Goal: Task Accomplishment & Management: Manage account settings

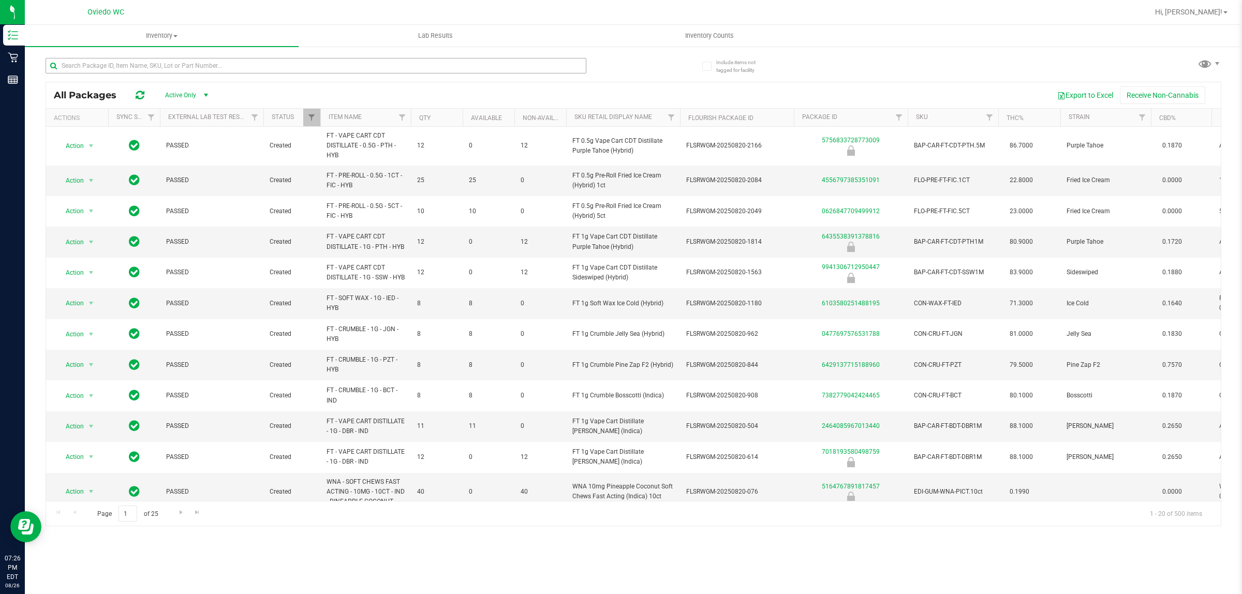
click at [184, 65] on input "text" at bounding box center [316, 66] width 541 height 16
type input "quesojito"
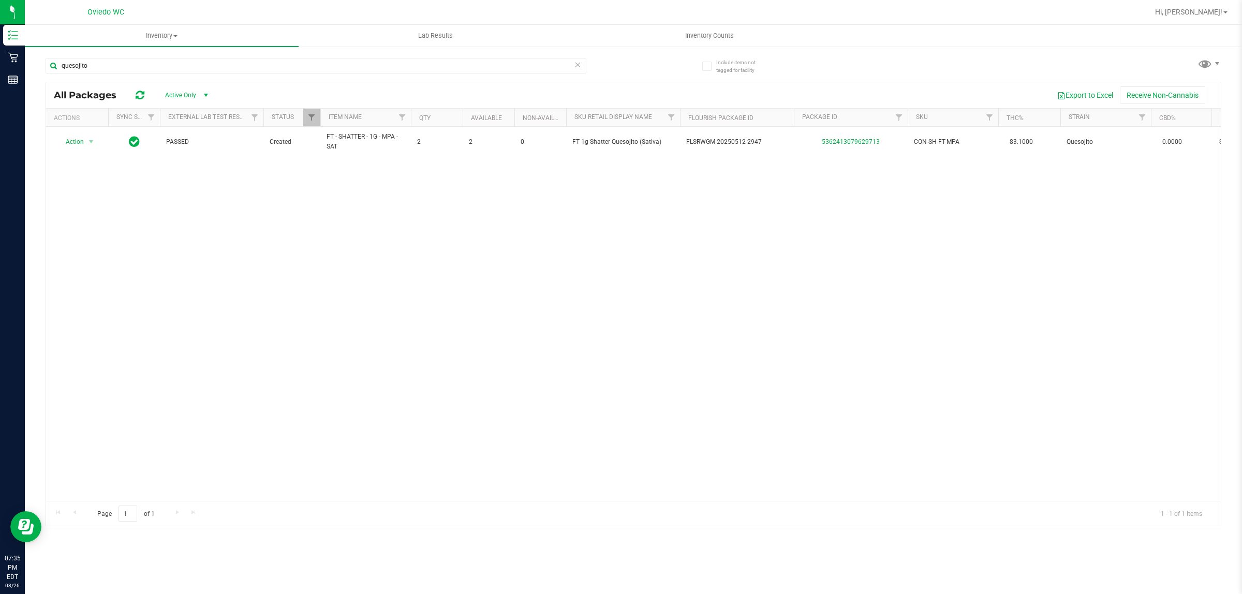
click at [577, 61] on icon at bounding box center [577, 64] width 7 height 12
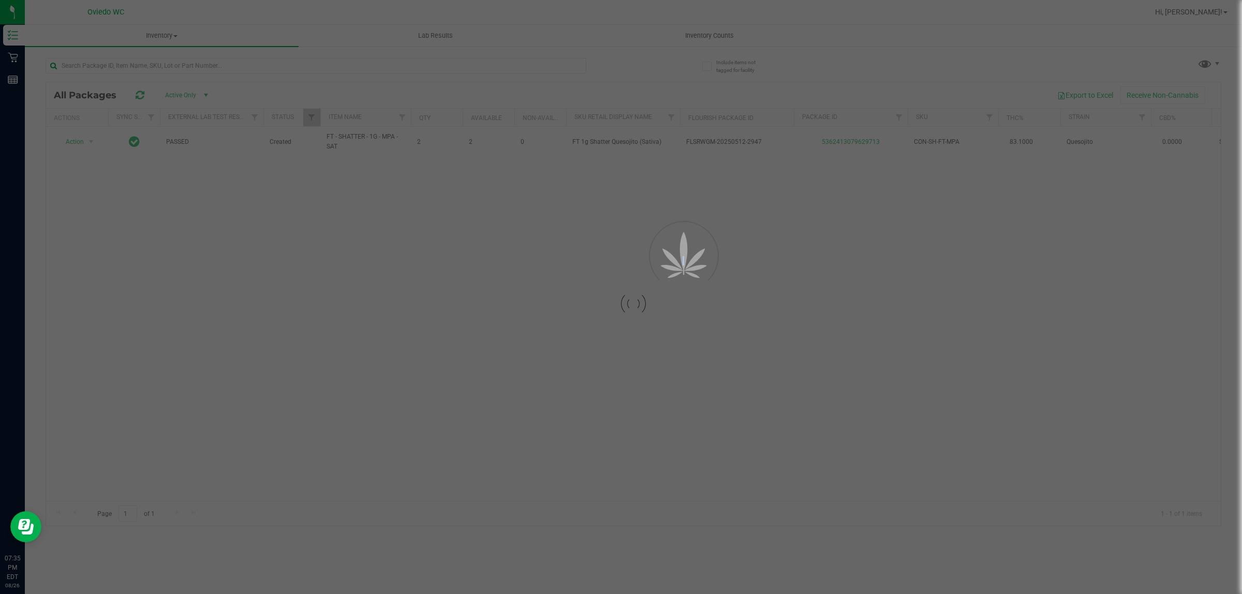
click at [577, 61] on div at bounding box center [621, 297] width 1242 height 594
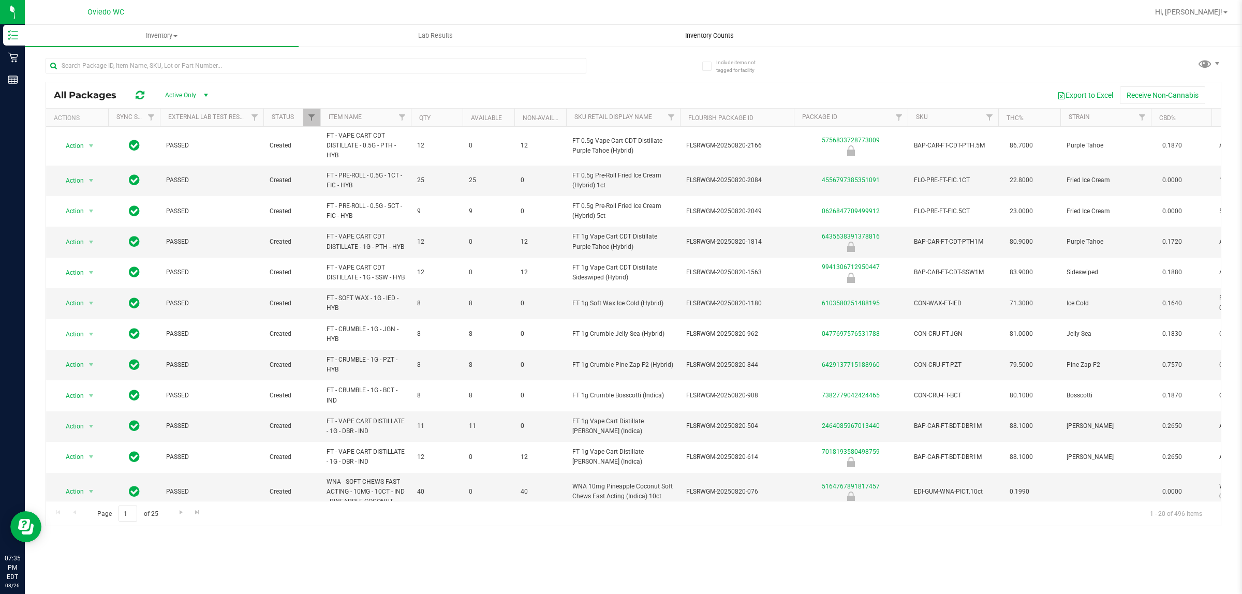
click at [708, 34] on span "Inventory Counts" at bounding box center [709, 35] width 77 height 9
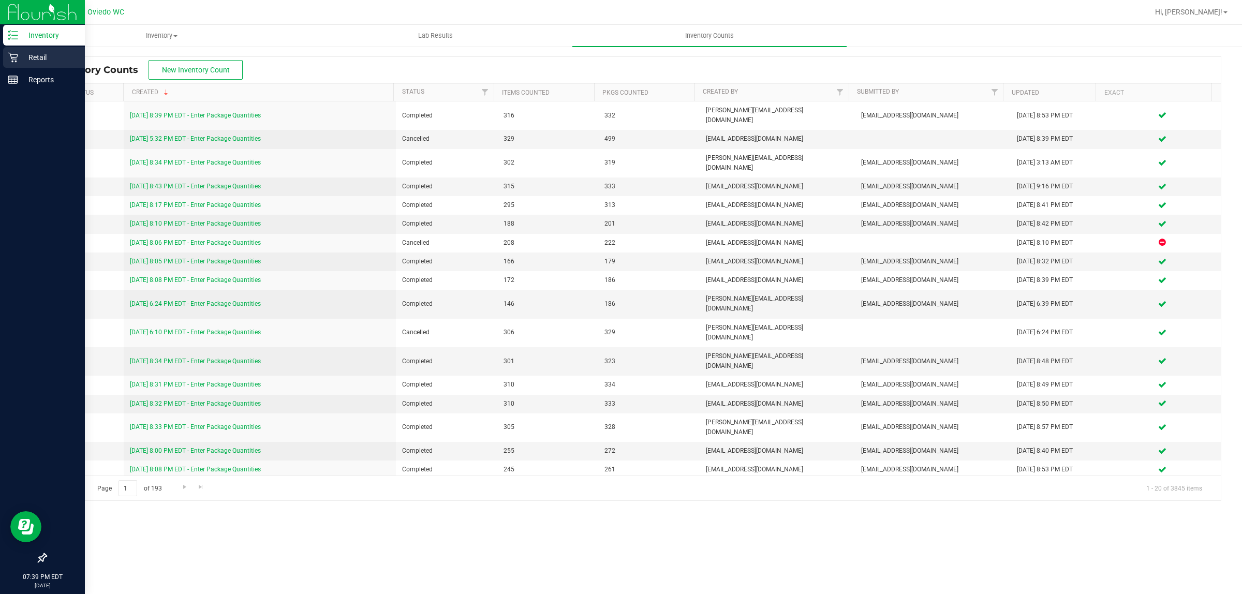
click at [36, 55] on p "Retail" at bounding box center [49, 57] width 62 height 12
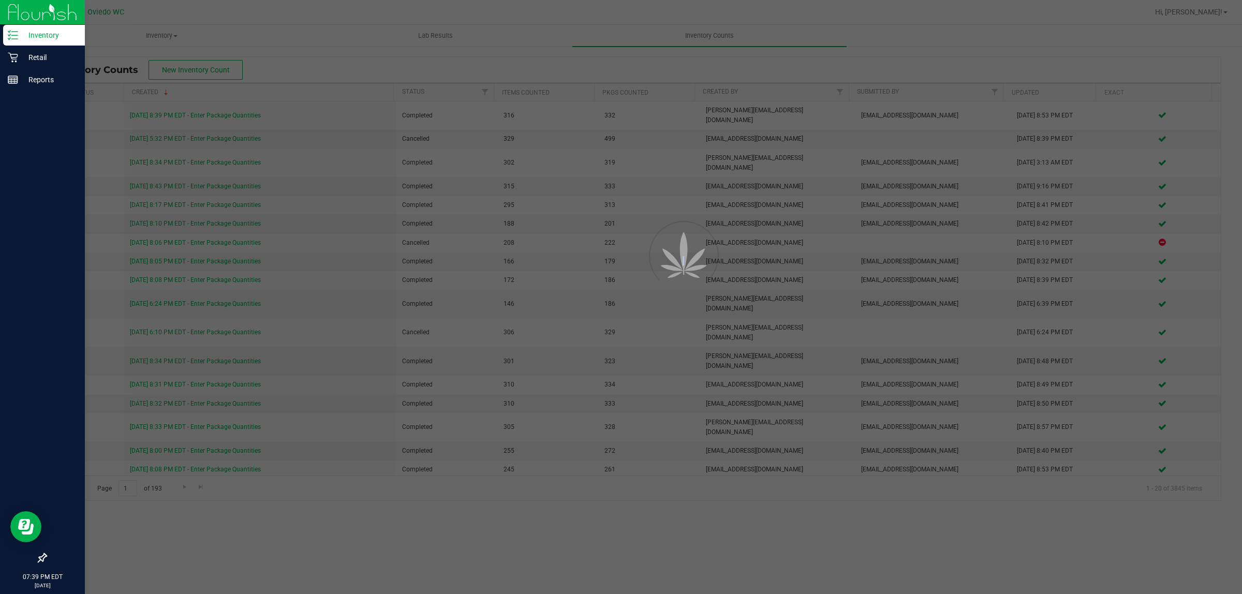
click at [37, 35] on p "Inventory" at bounding box center [49, 35] width 62 height 12
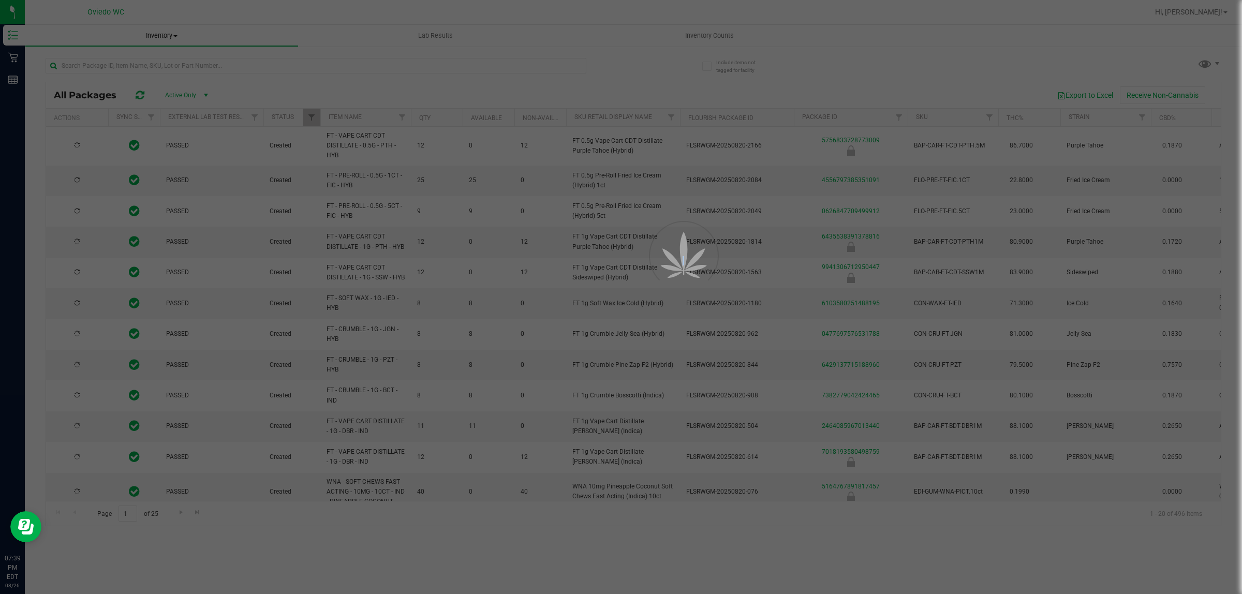
click at [178, 60] on div at bounding box center [621, 297] width 1242 height 594
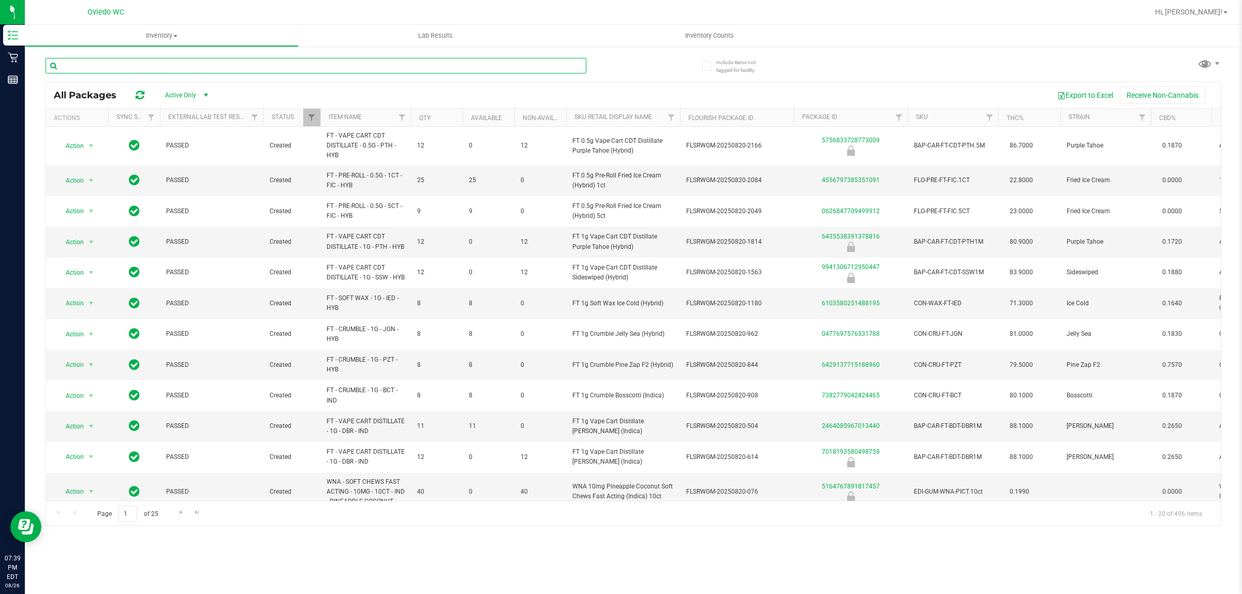
click at [178, 64] on input "text" at bounding box center [316, 66] width 541 height 16
type input "peppermint"
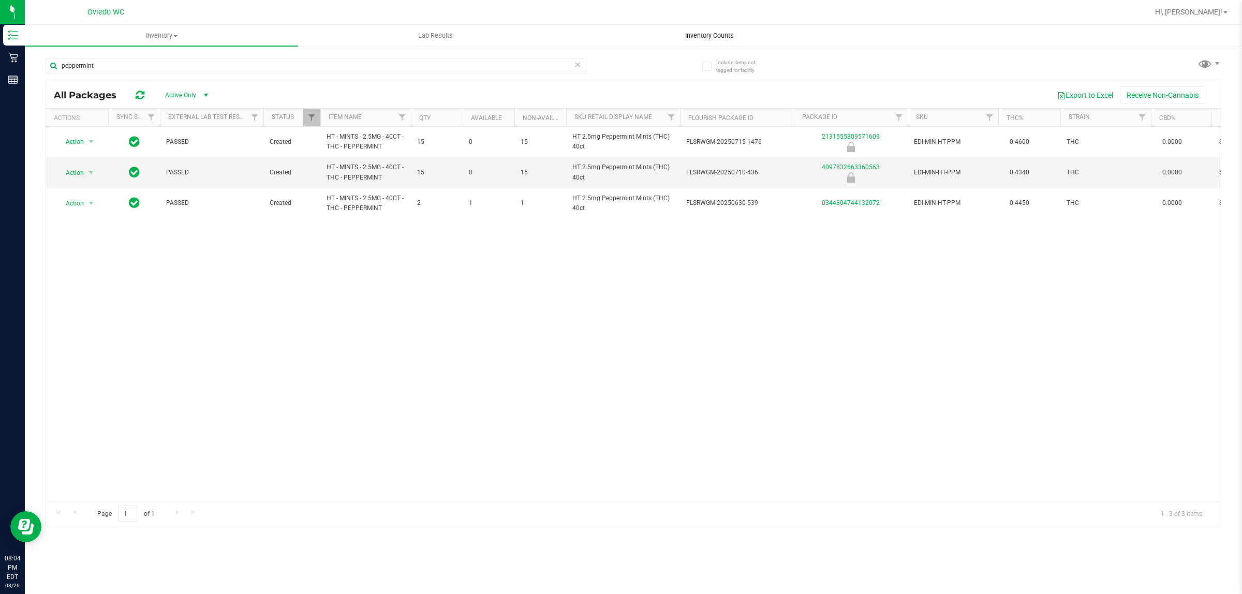
click at [718, 37] on span "Inventory Counts" at bounding box center [709, 35] width 77 height 9
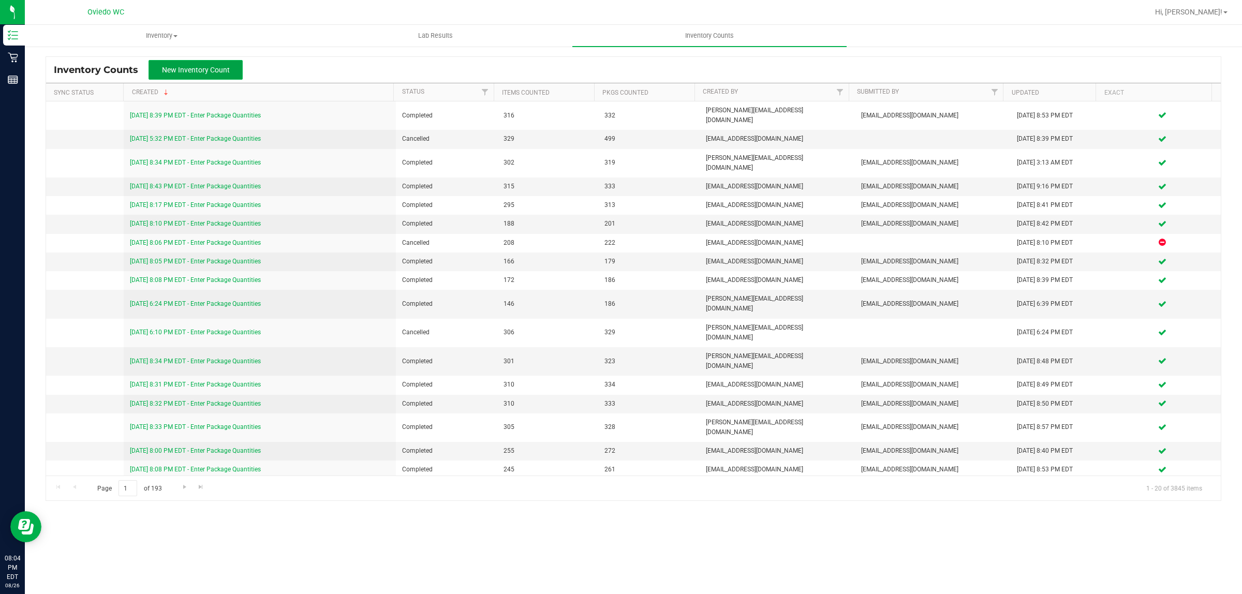
click at [216, 74] on button "New Inventory Count" at bounding box center [196, 70] width 94 height 20
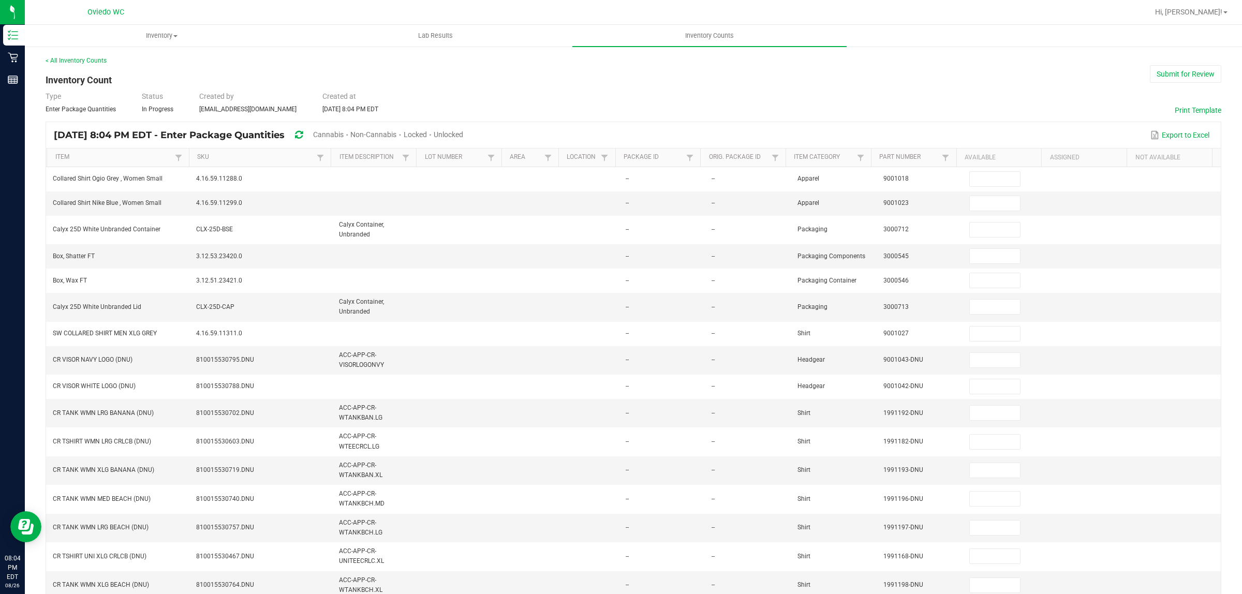
click at [344, 136] on span "Cannabis" at bounding box center [328, 134] width 31 height 8
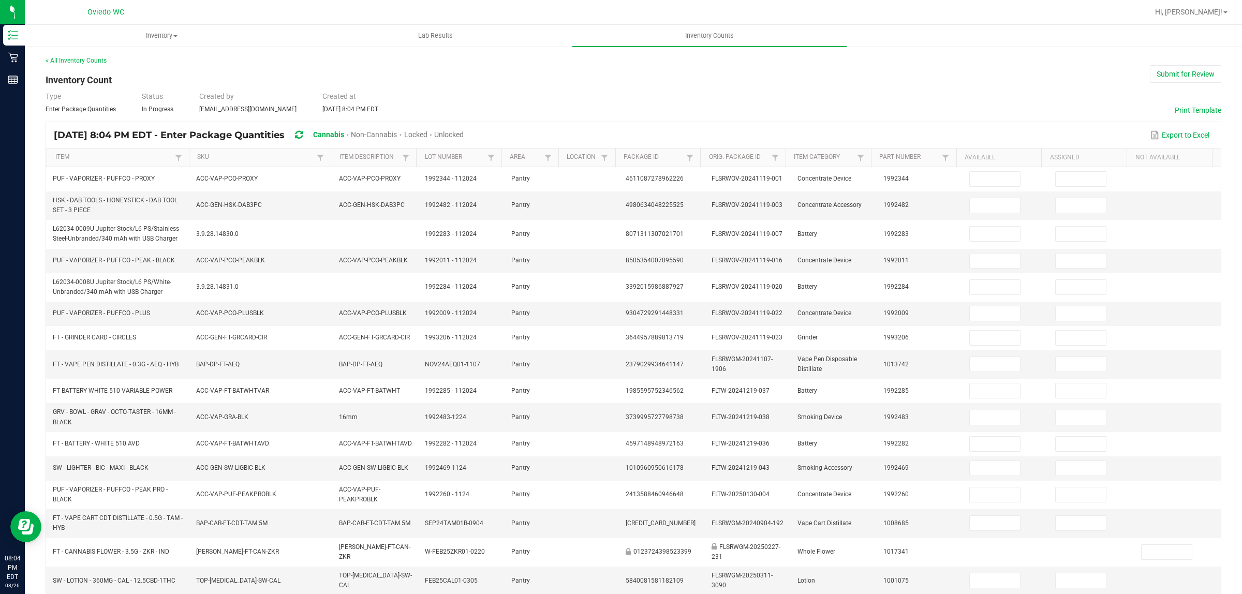
click at [464, 136] on span "Unlocked" at bounding box center [449, 134] width 30 height 8
click at [208, 159] on link "SKU" at bounding box center [255, 157] width 117 height 8
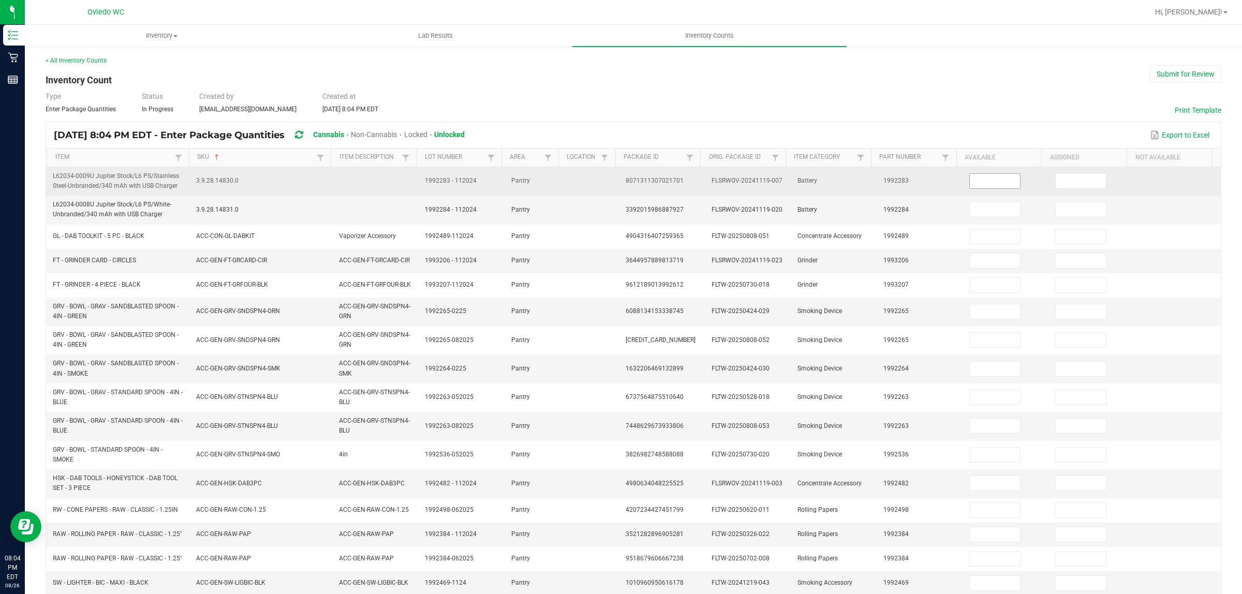
click at [979, 184] on input at bounding box center [995, 181] width 50 height 14
type input "0"
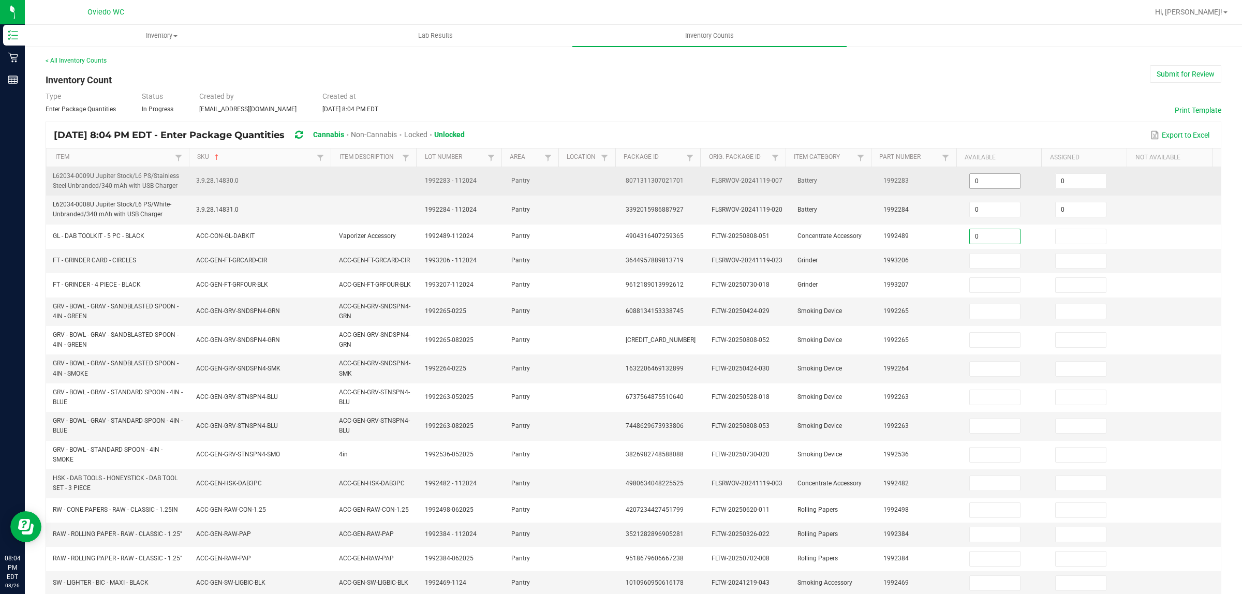
type input "0"
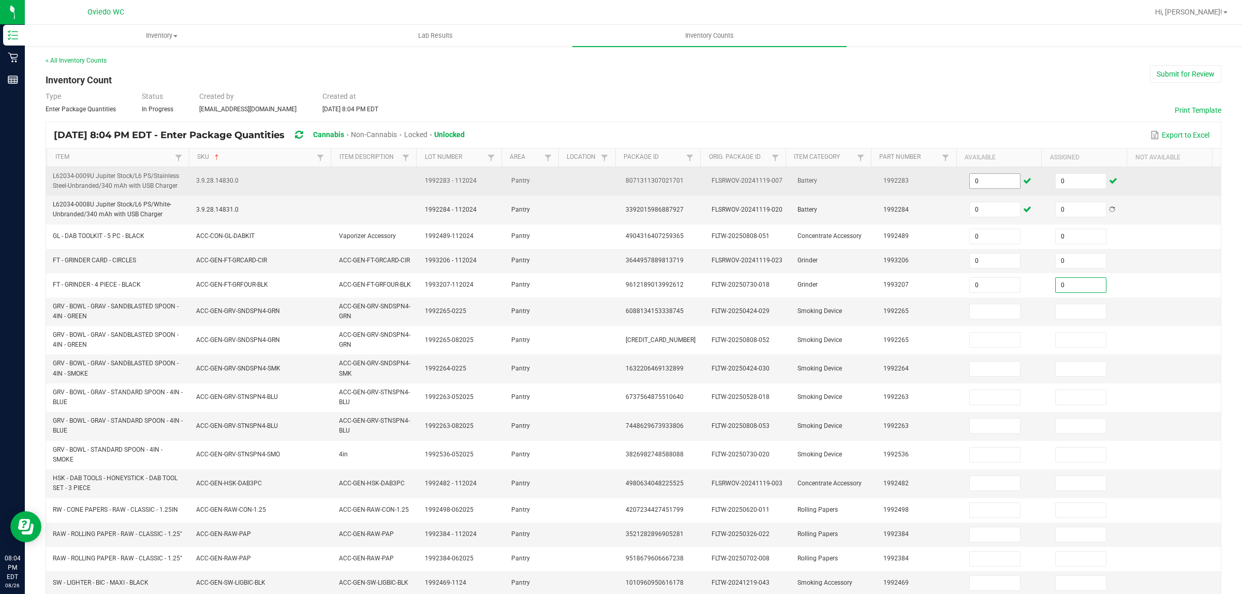
type input "0"
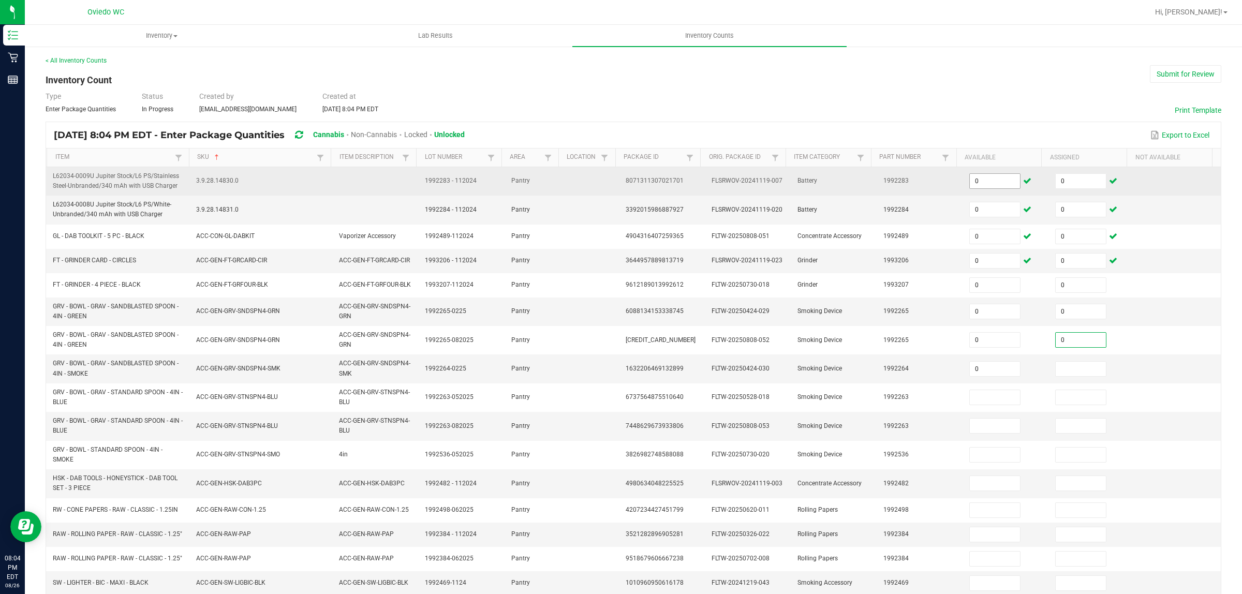
type input "0"
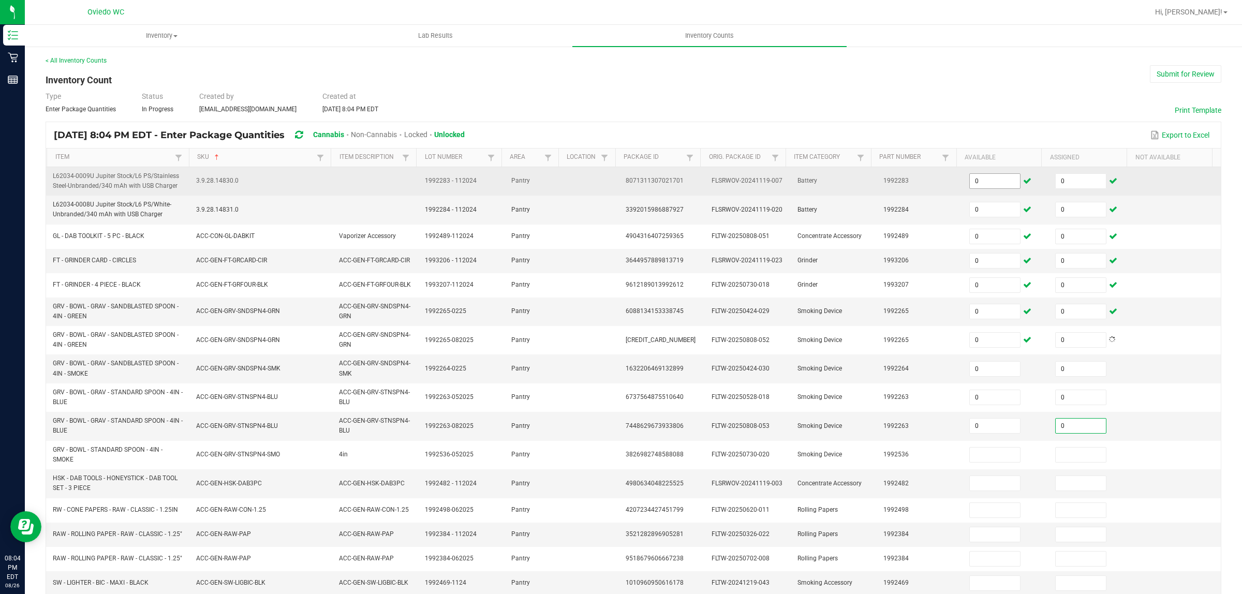
type input "0"
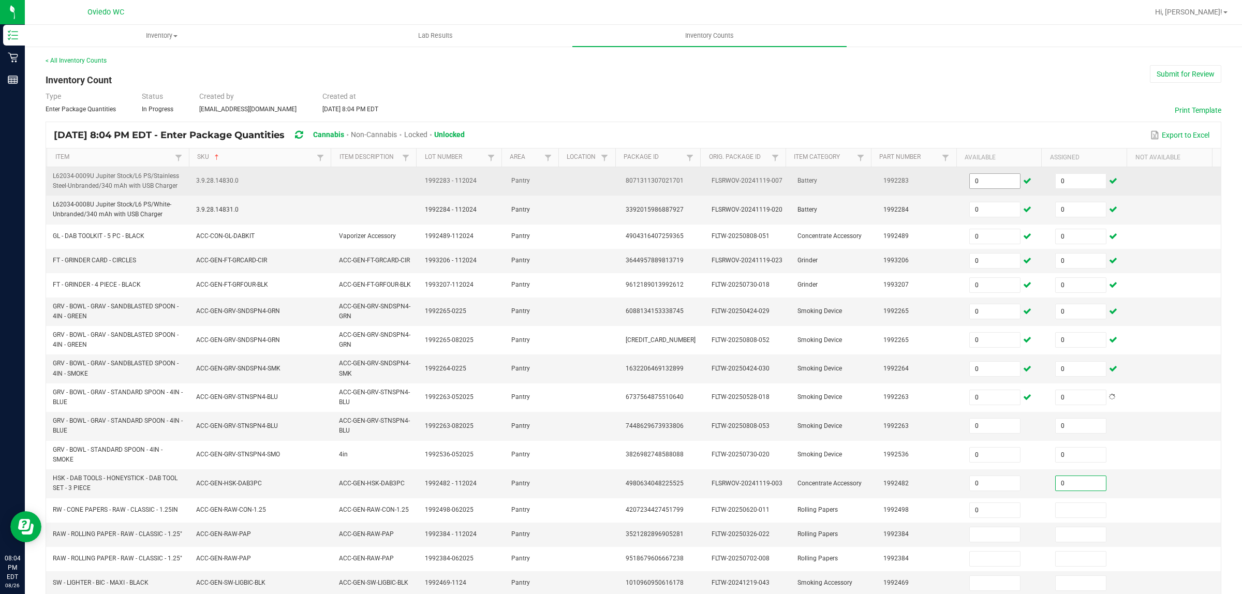
type input "0"
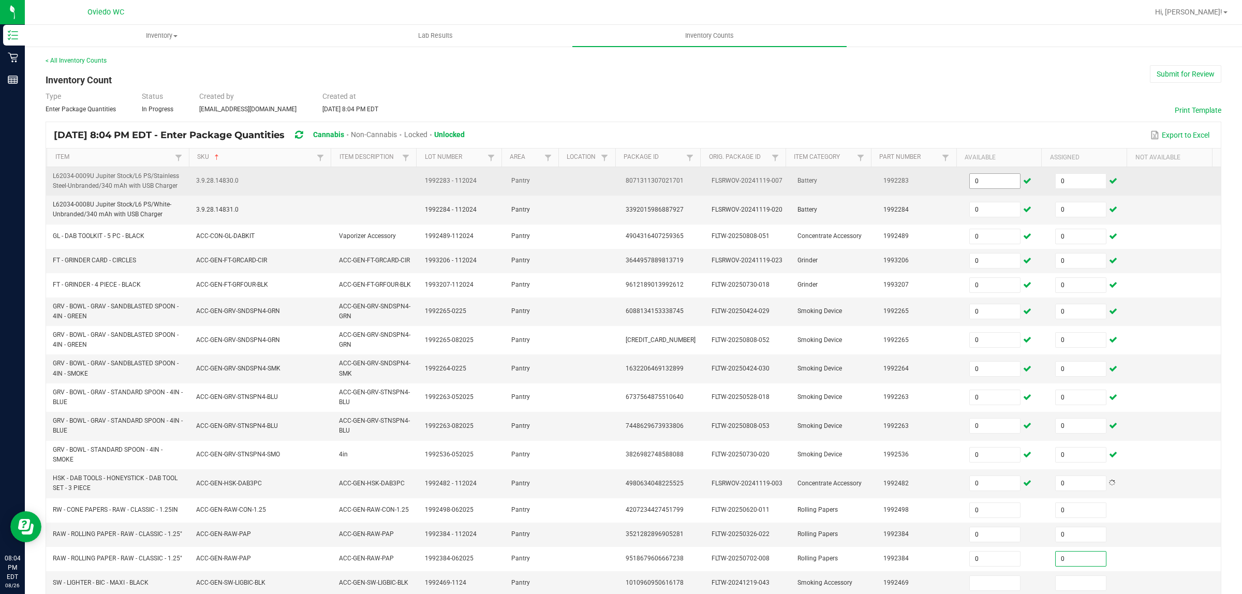
type input "0"
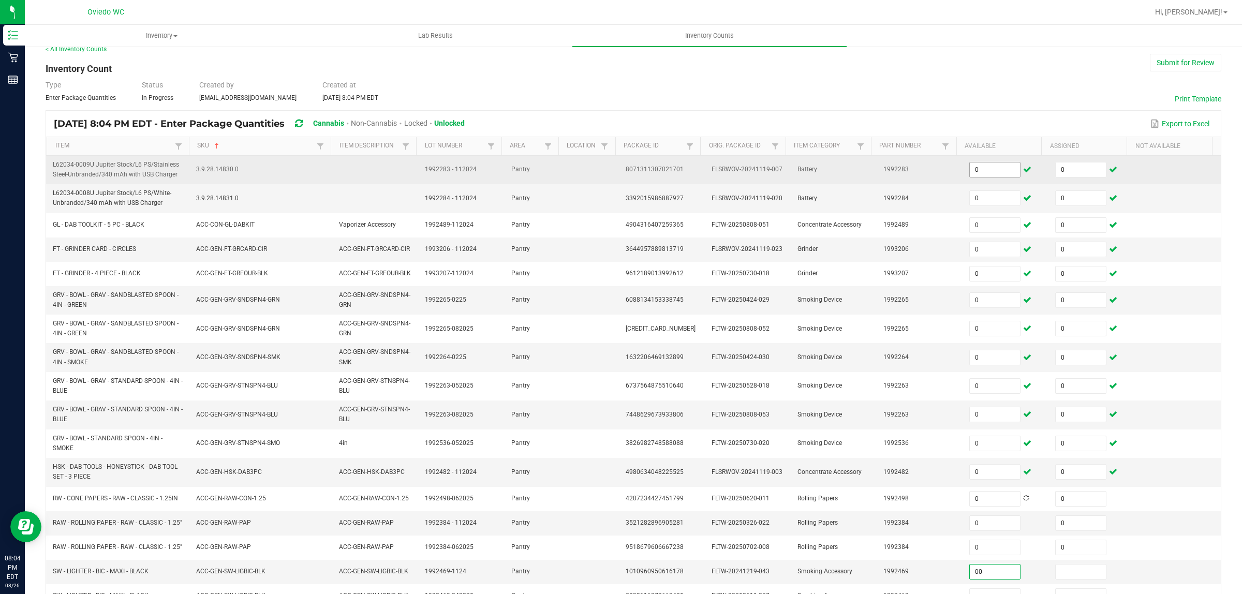
type input "0"
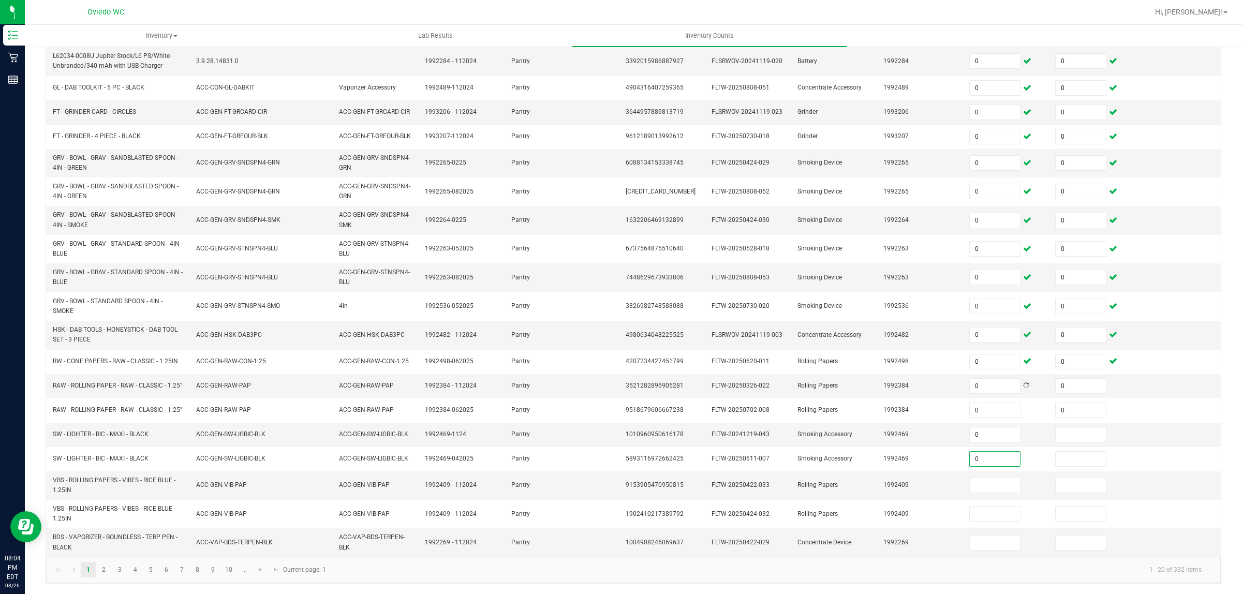
type input "0"
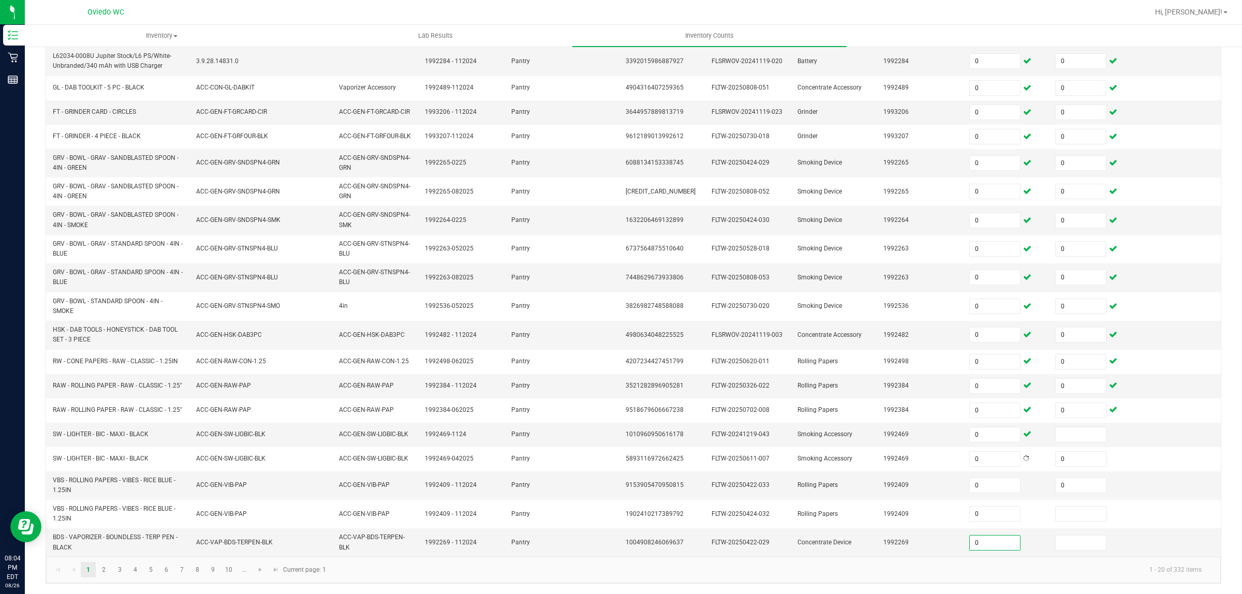
type input "0"
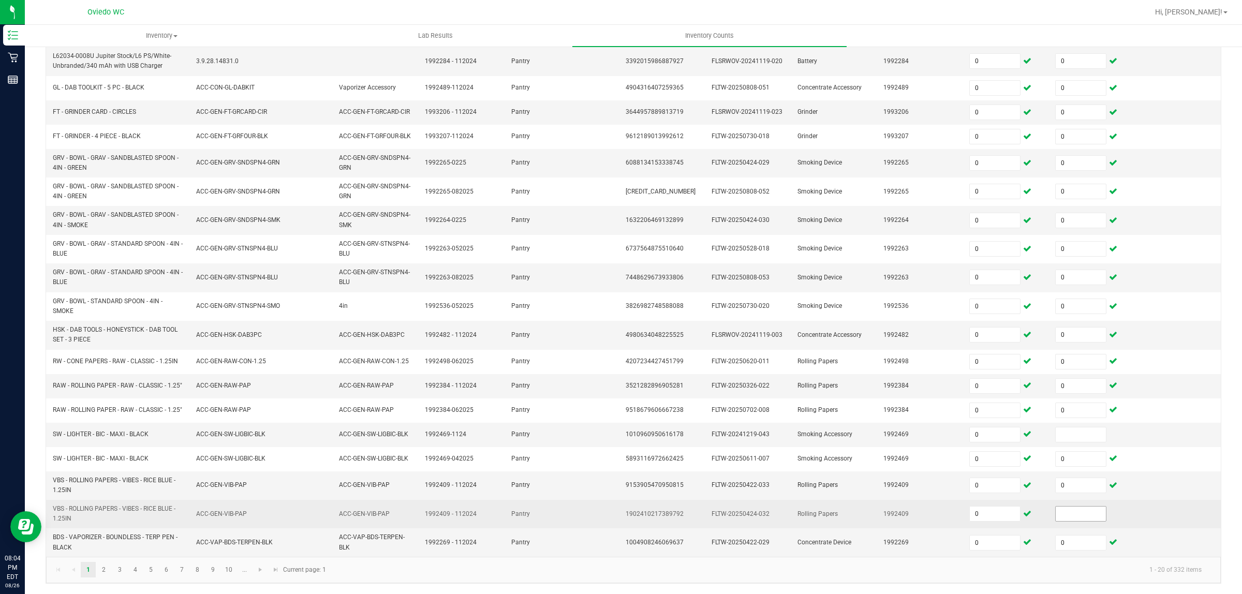
click at [1082, 512] on input at bounding box center [1081, 514] width 50 height 14
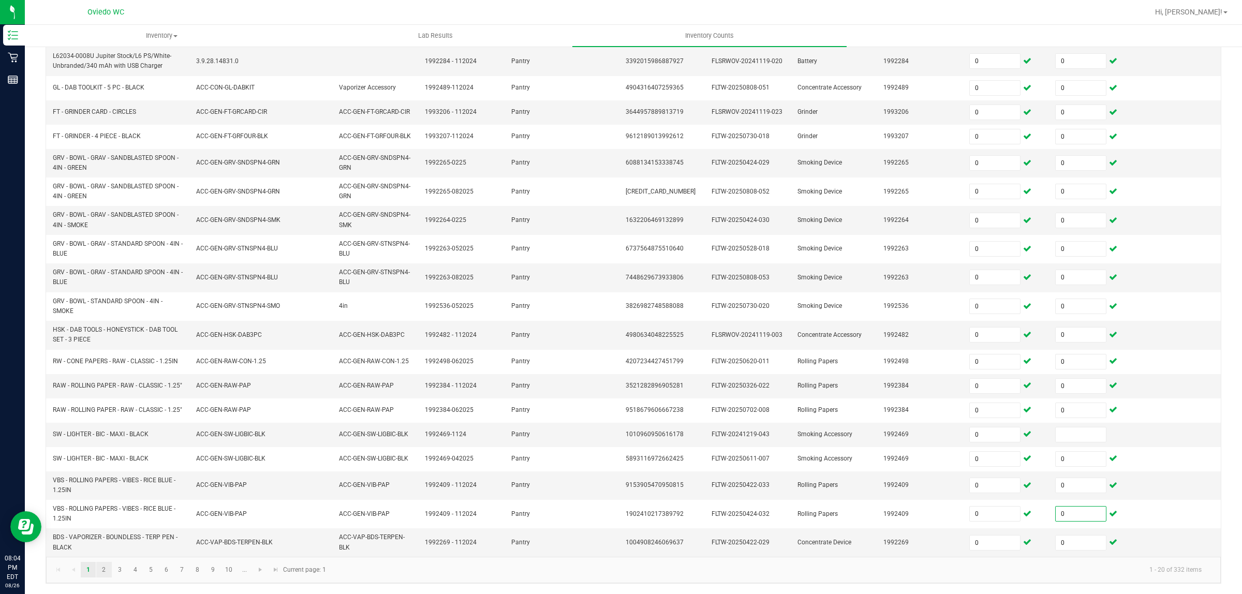
type input "0"
click at [100, 571] on link "2" at bounding box center [103, 570] width 15 height 16
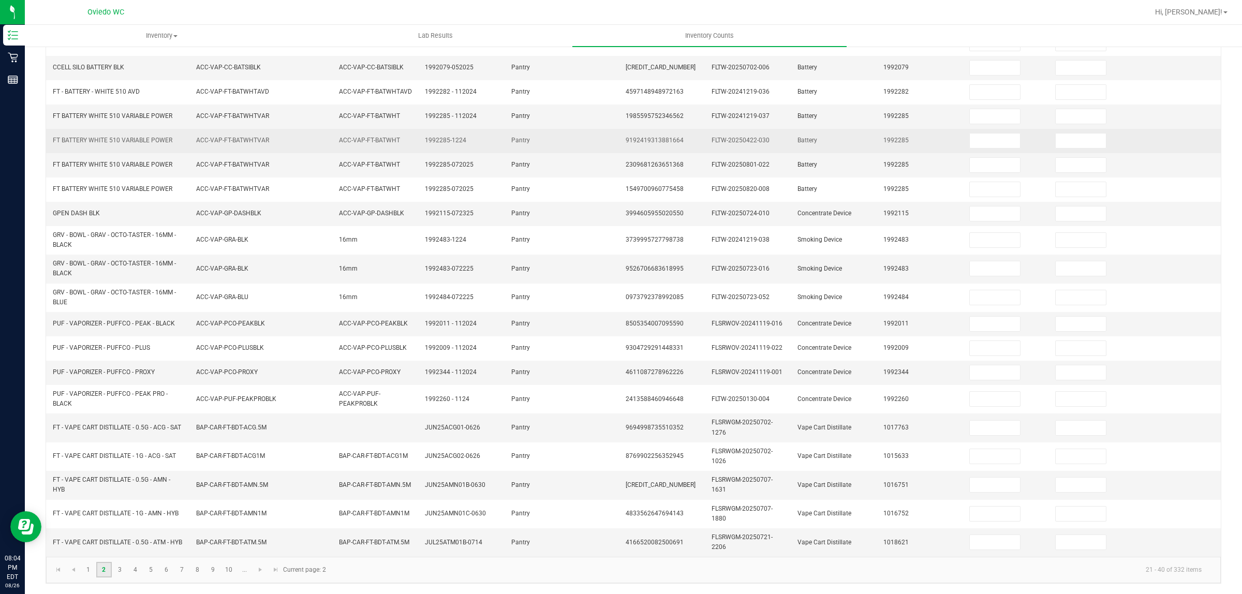
scroll to position [141, 0]
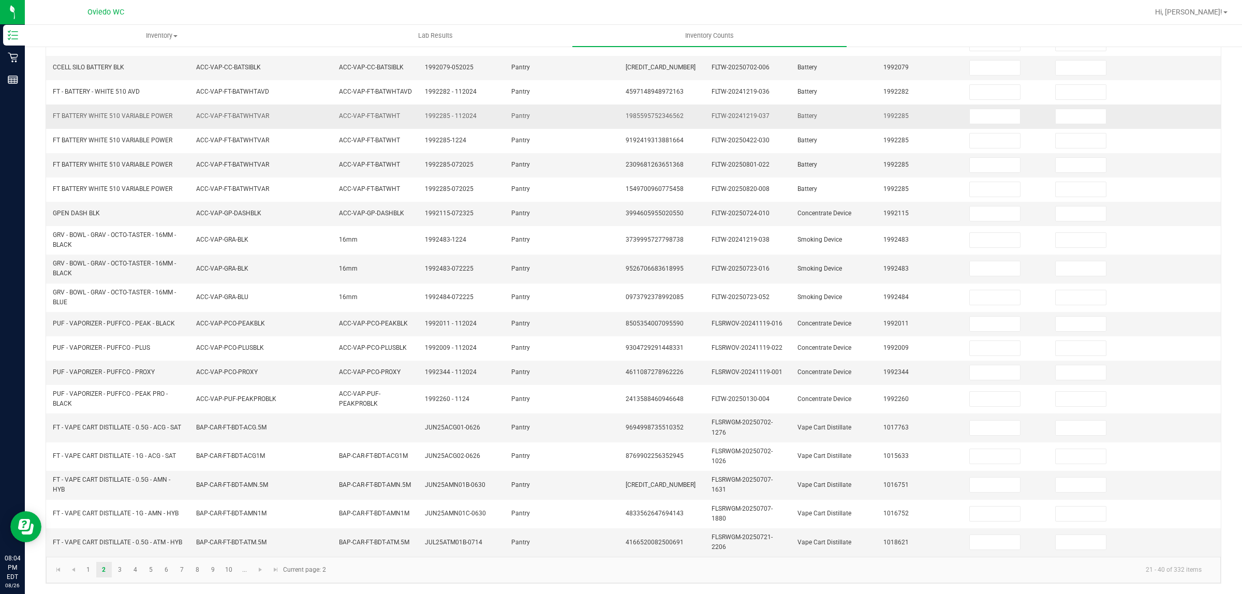
drag, startPoint x: 979, startPoint y: 63, endPoint x: 1031, endPoint y: 115, distance: 73.6
click at [981, 63] on input at bounding box center [995, 68] width 50 height 14
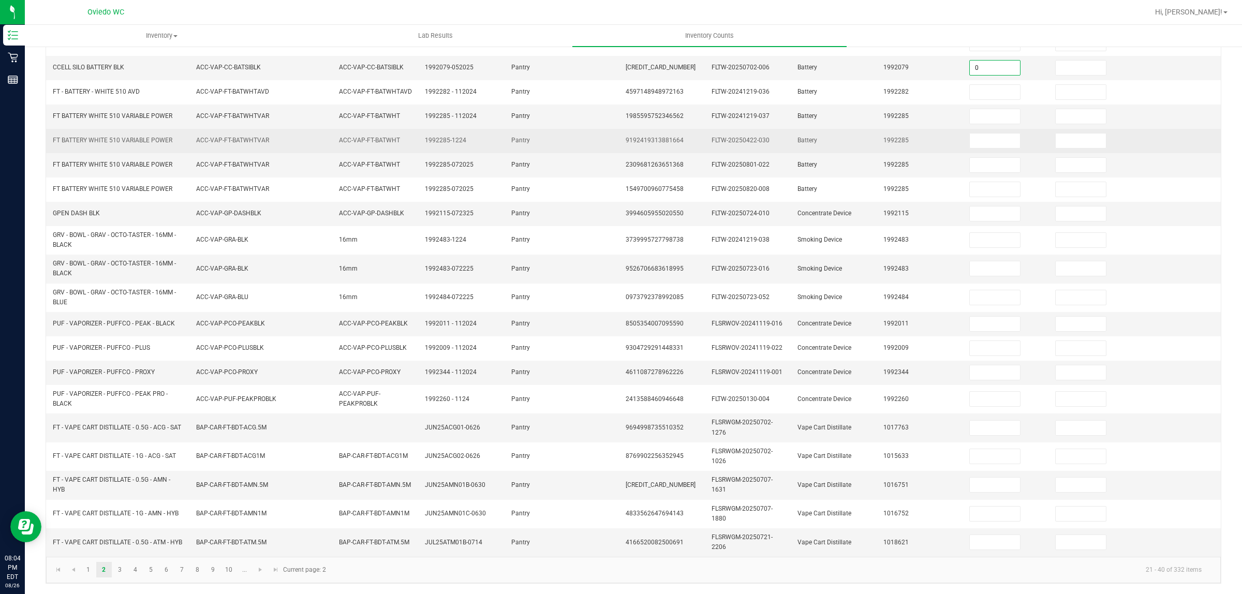
type input "0"
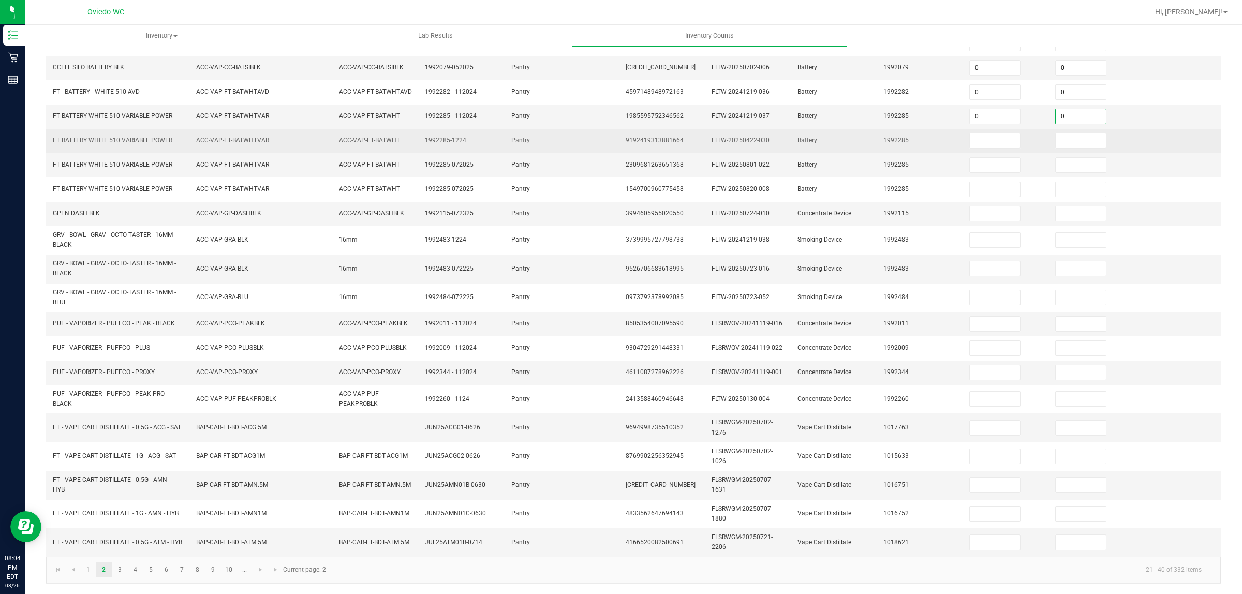
type input "0"
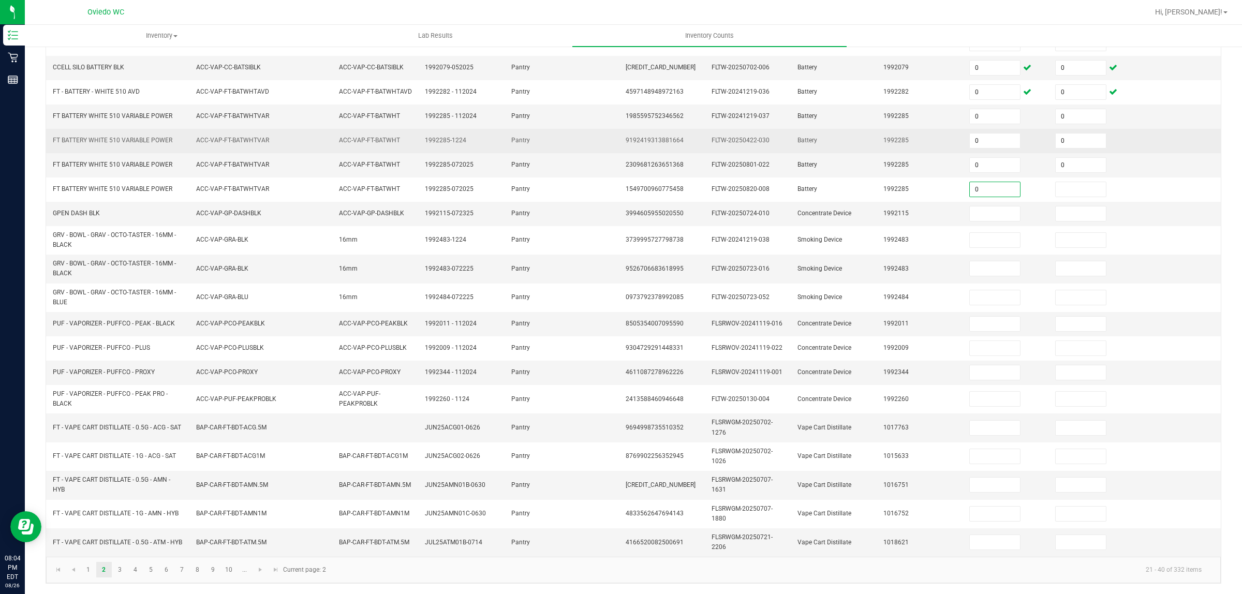
type input "0"
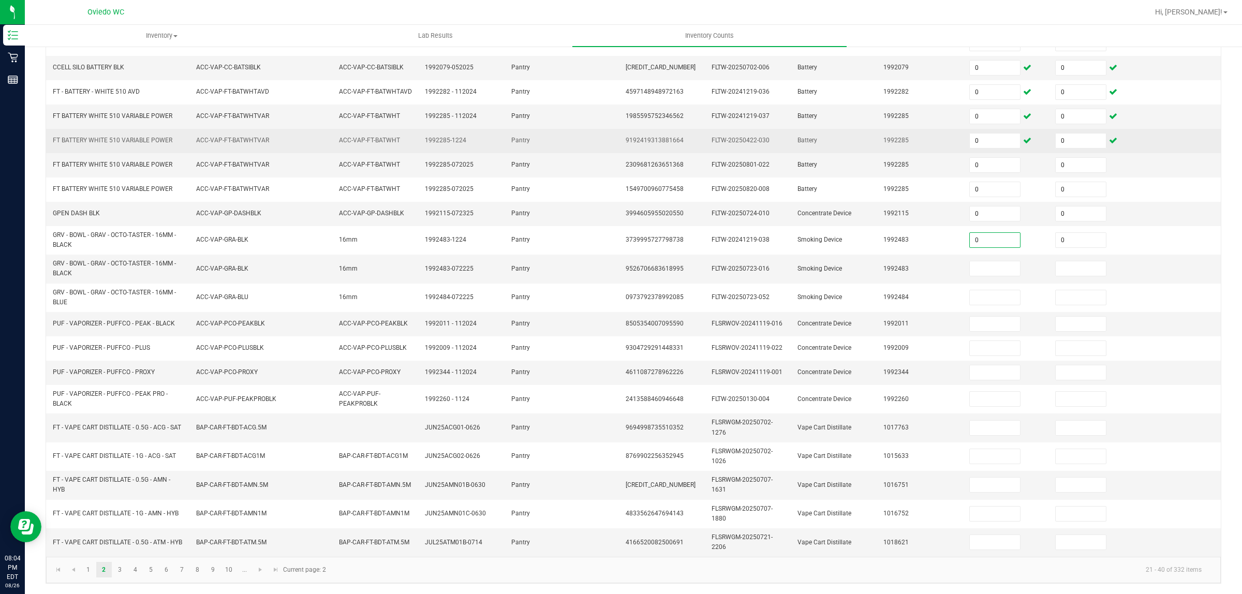
type input "0"
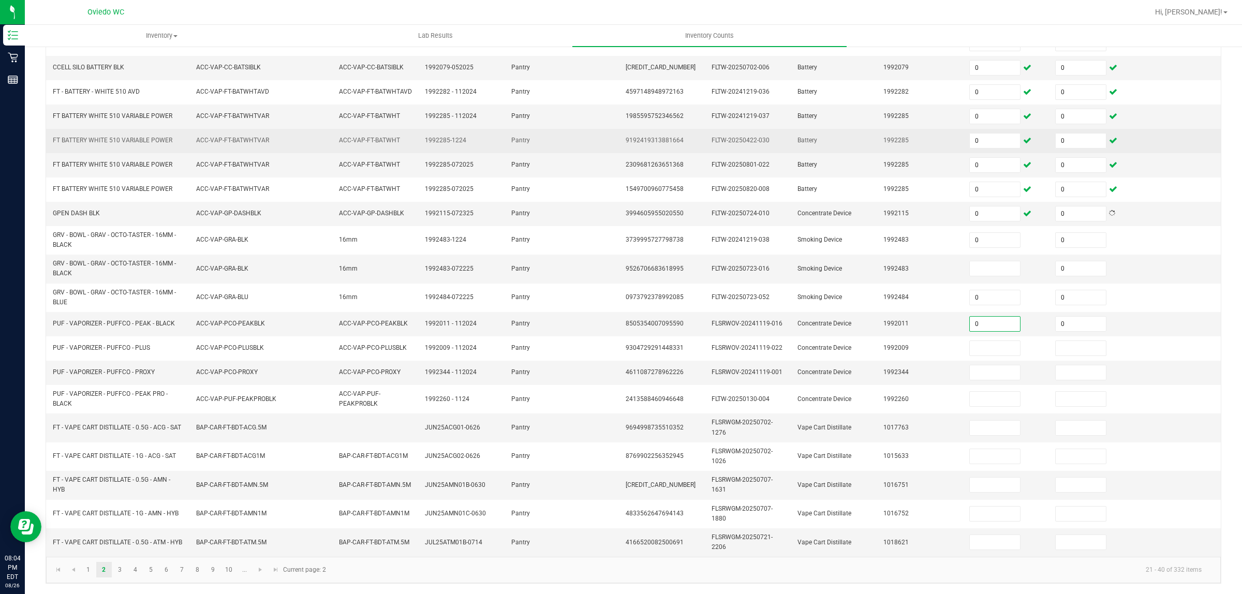
type input "0"
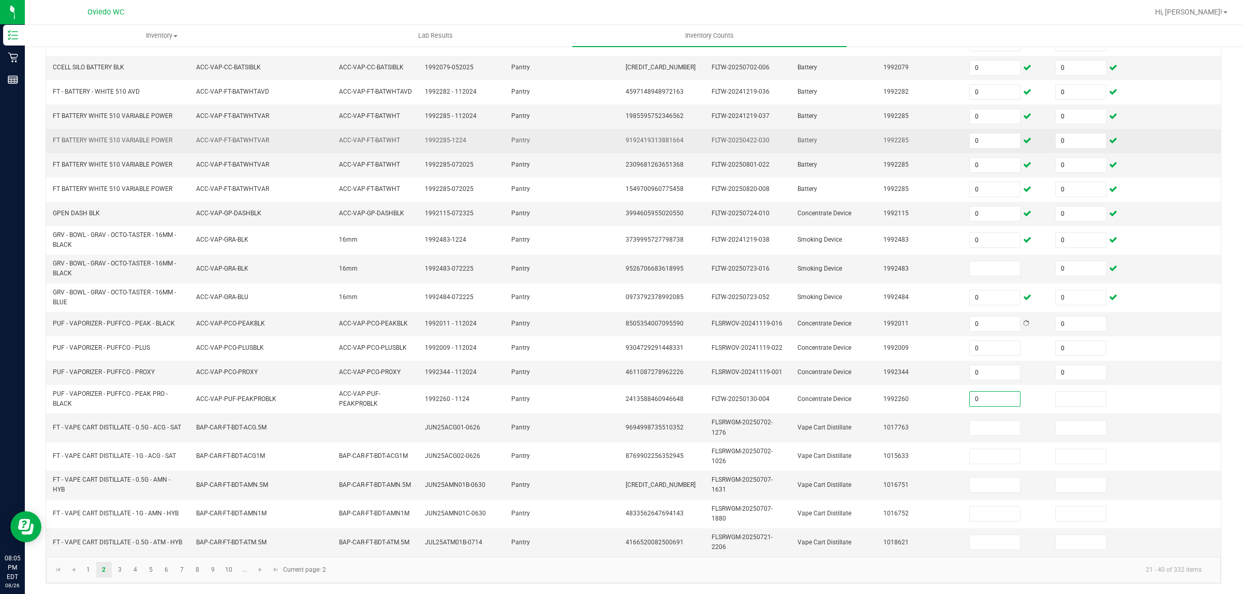
type input "0"
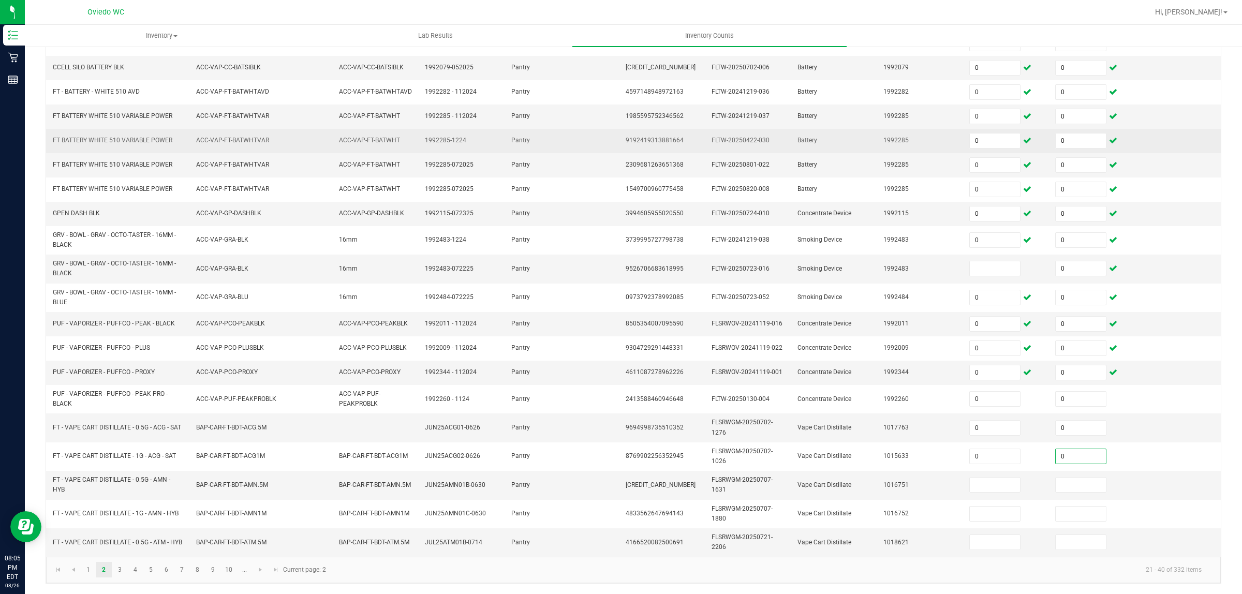
type input "0"
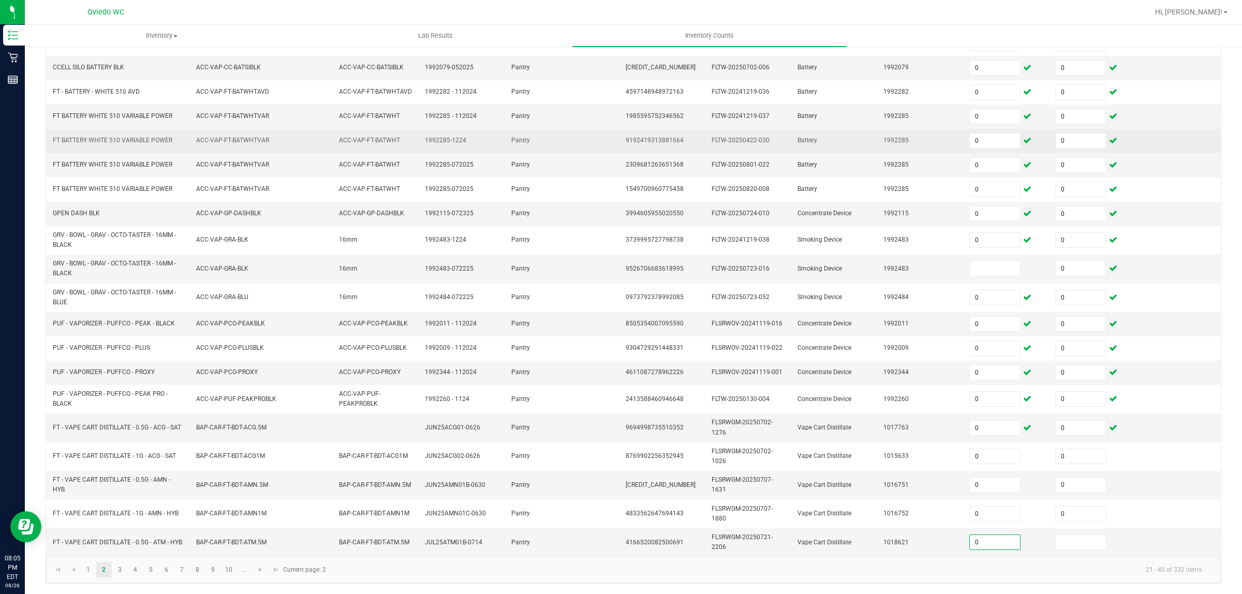
type input "0"
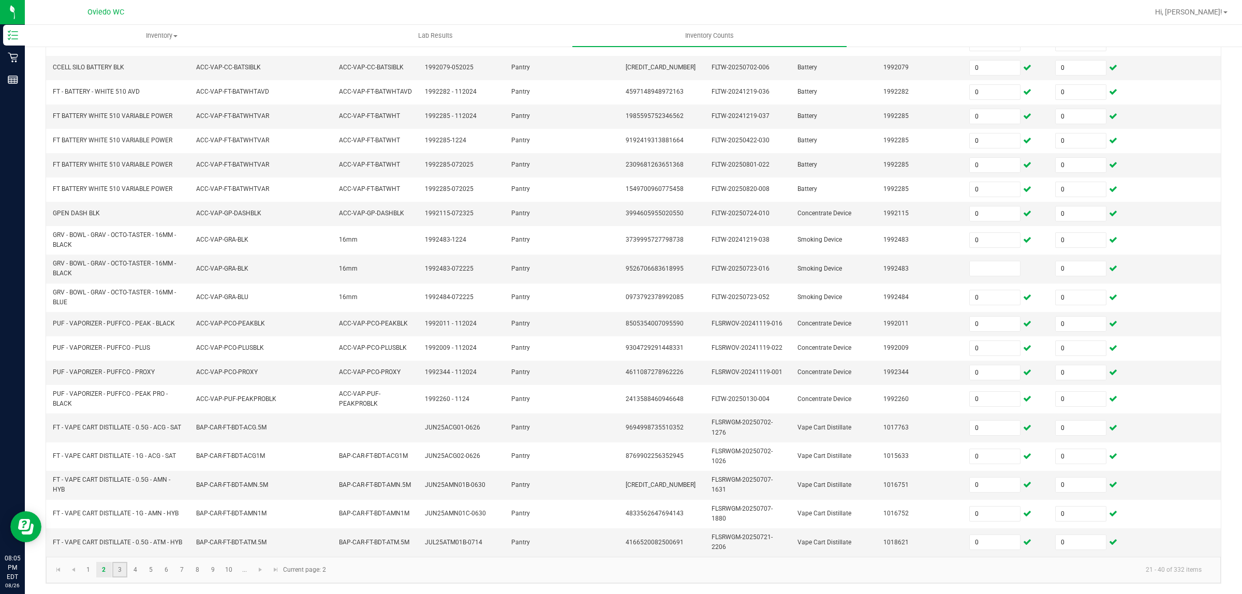
click at [118, 572] on link "3" at bounding box center [119, 570] width 15 height 16
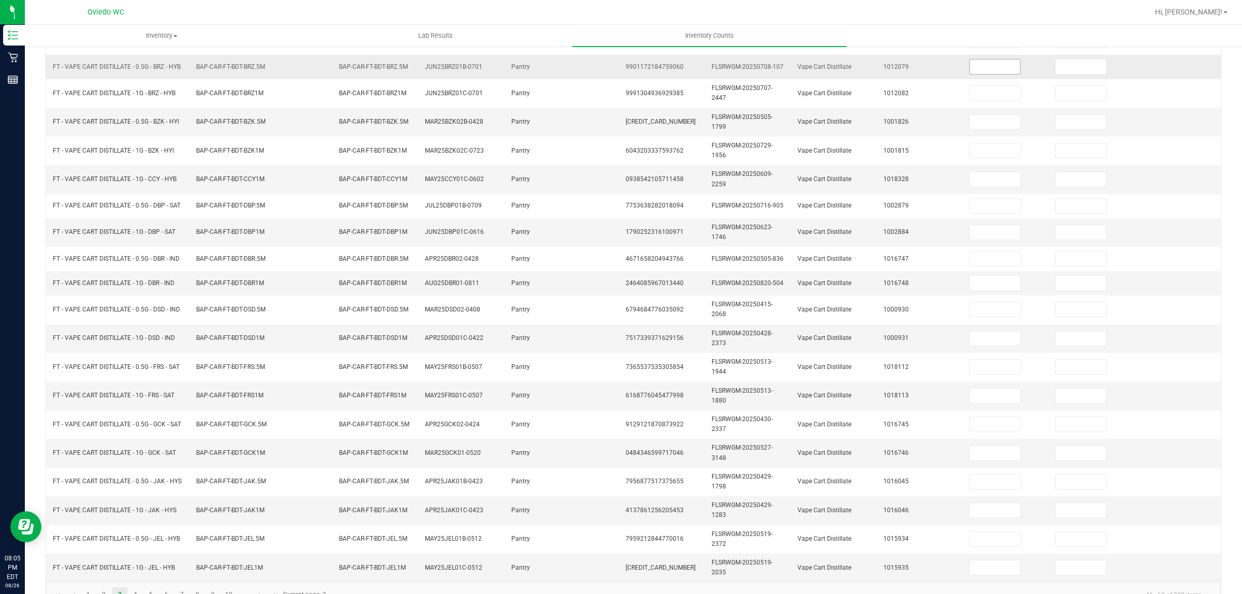
click at [976, 68] on input at bounding box center [995, 67] width 50 height 14
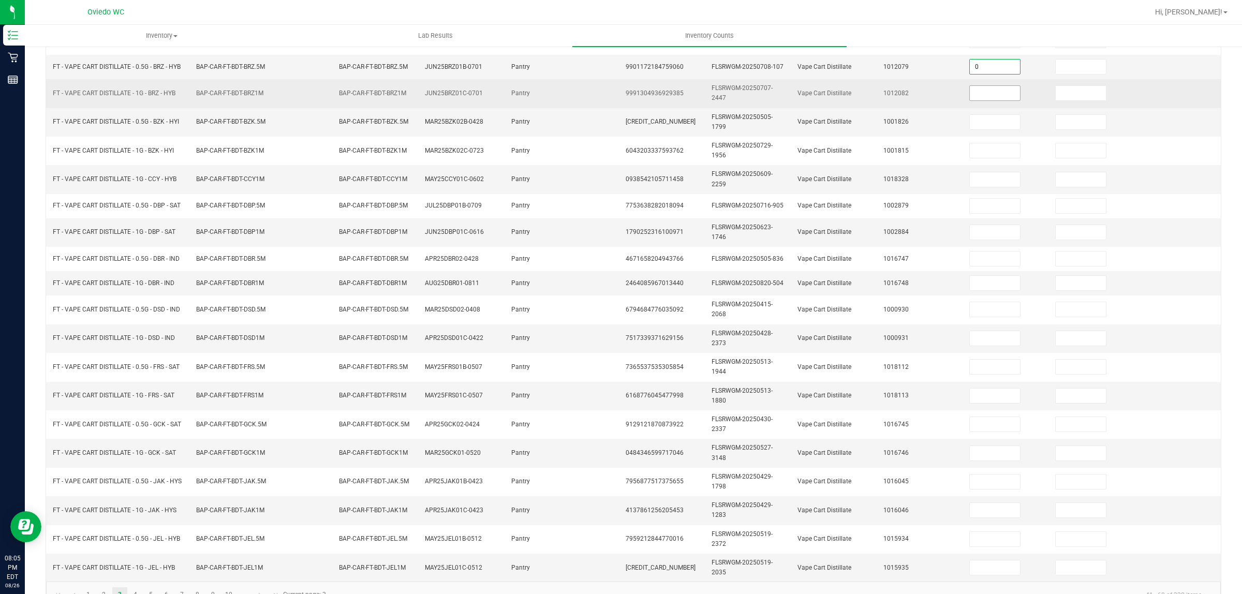
type input "0"
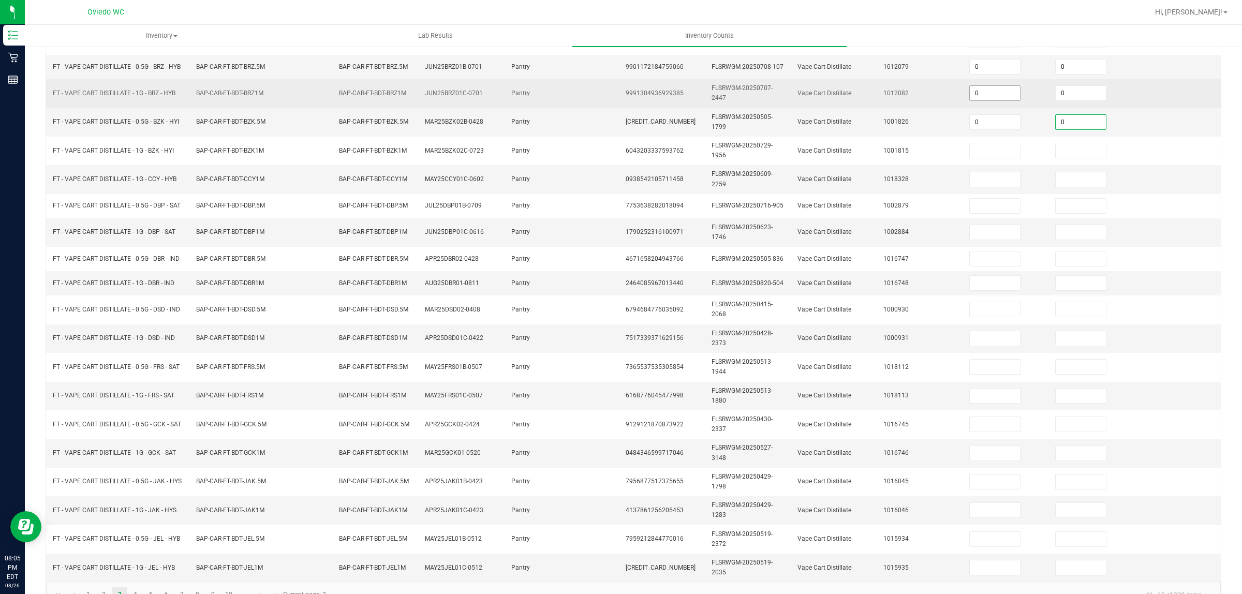
type input "0"
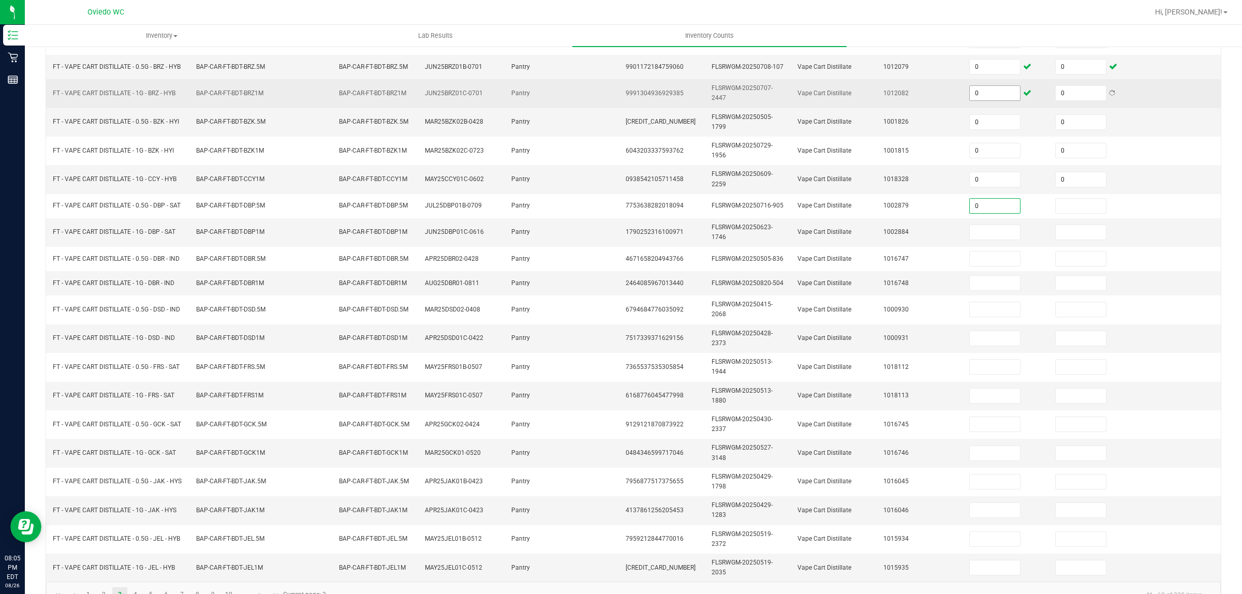
type input "0"
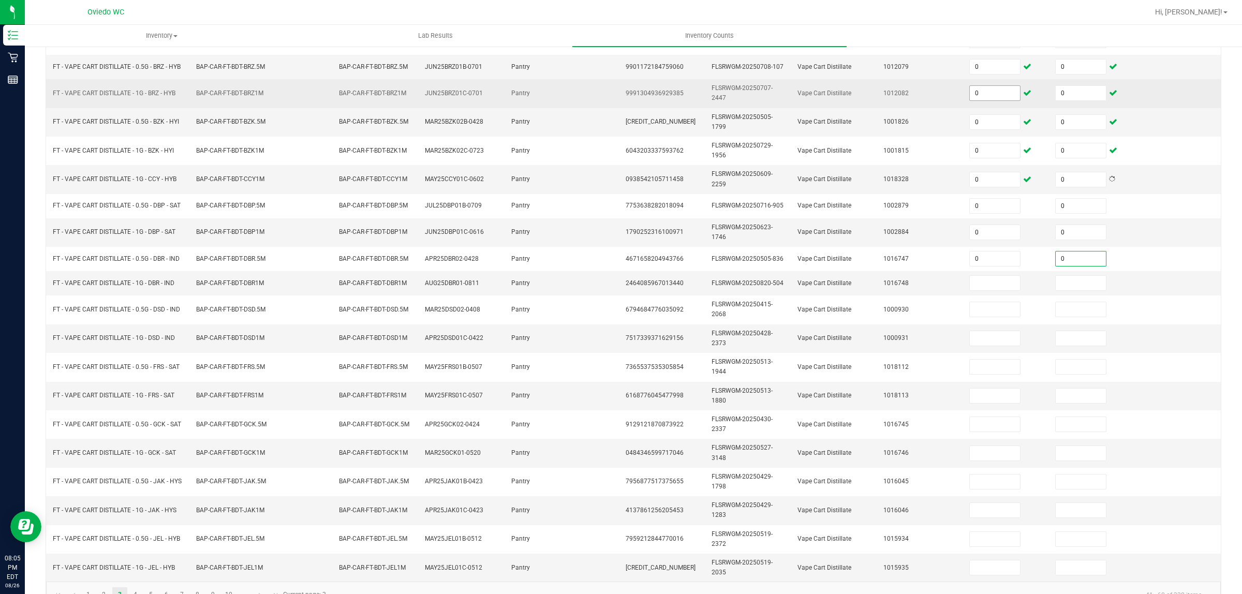
type input "0"
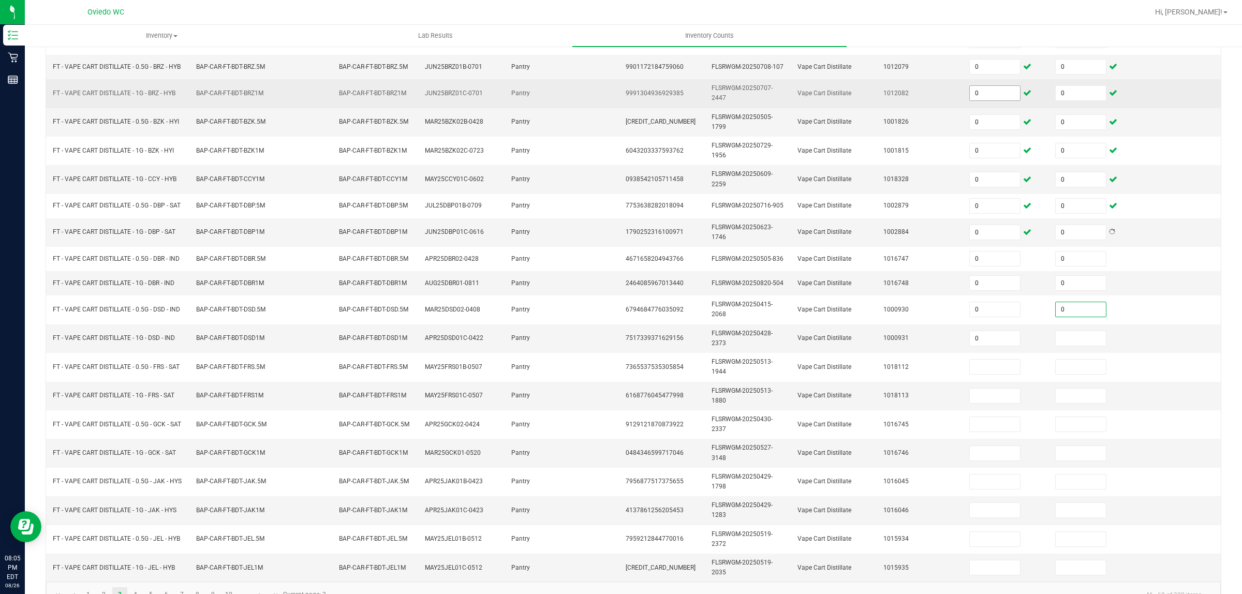
type input "0"
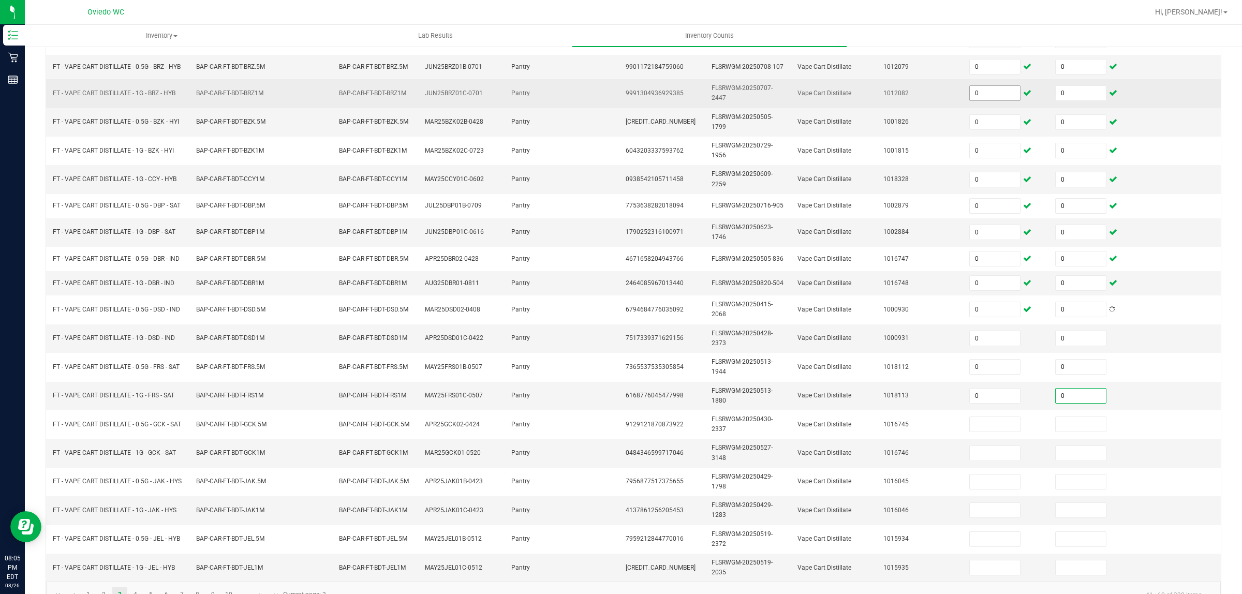
type input "0"
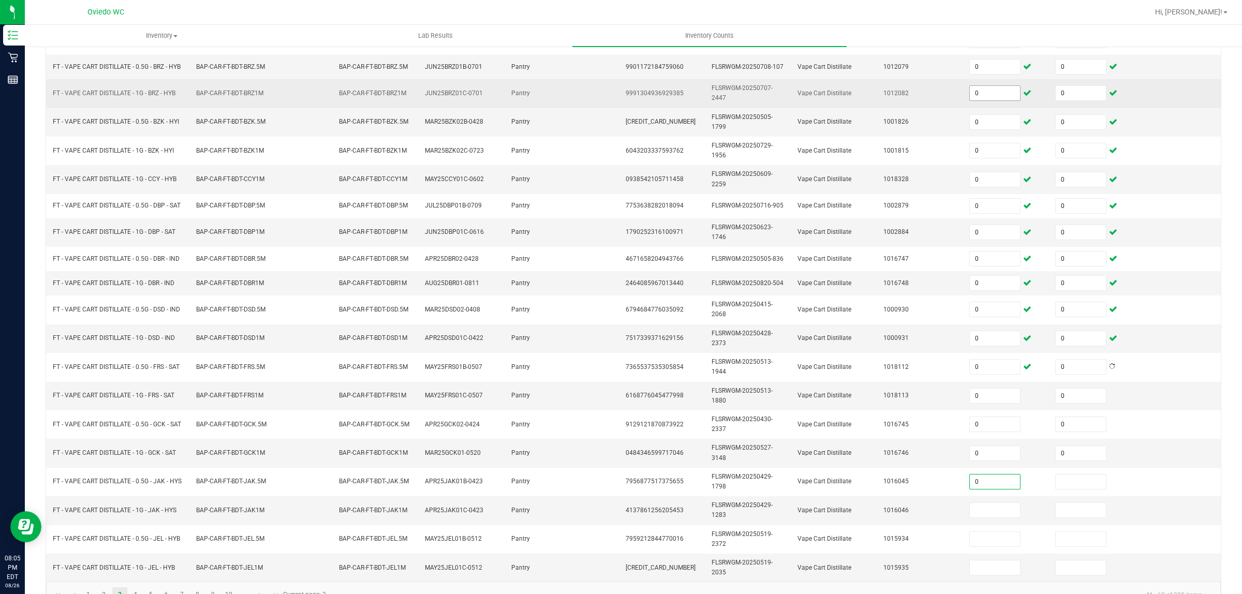
type input "0"
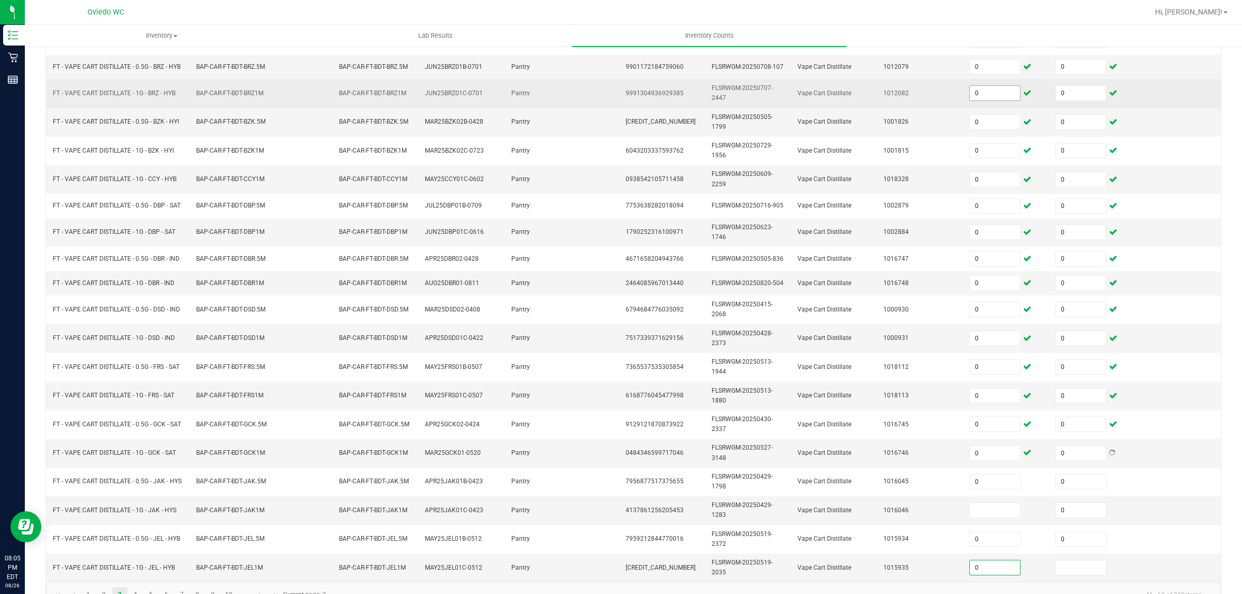
type input "0"
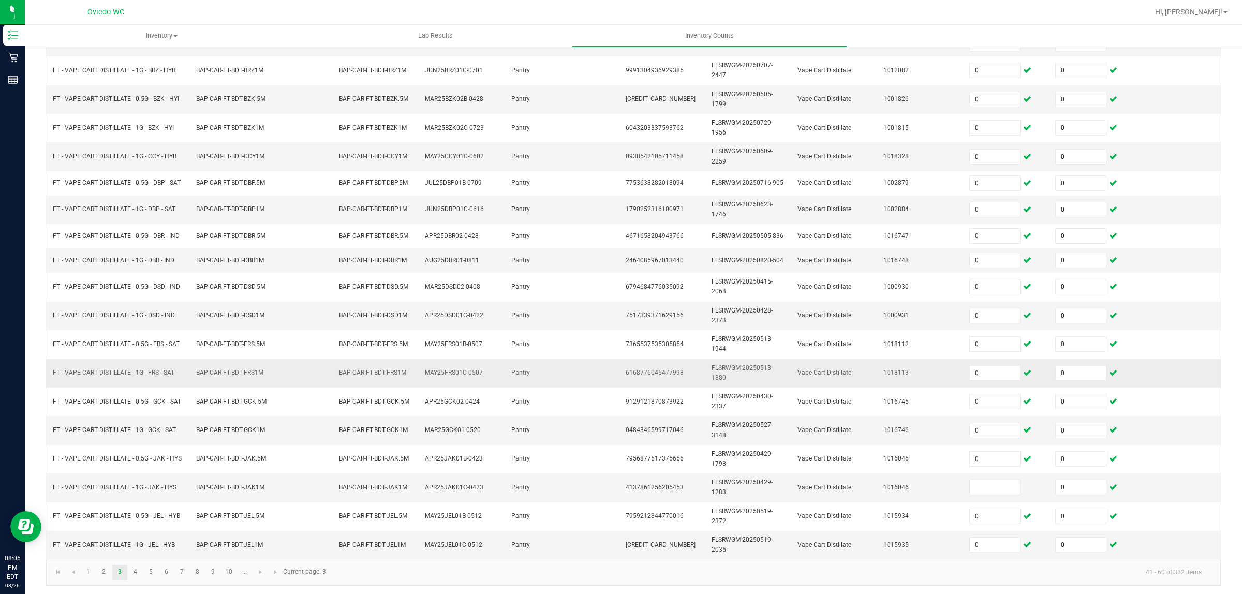
scroll to position [173, 0]
click at [149, 567] on link "5" at bounding box center [150, 570] width 15 height 16
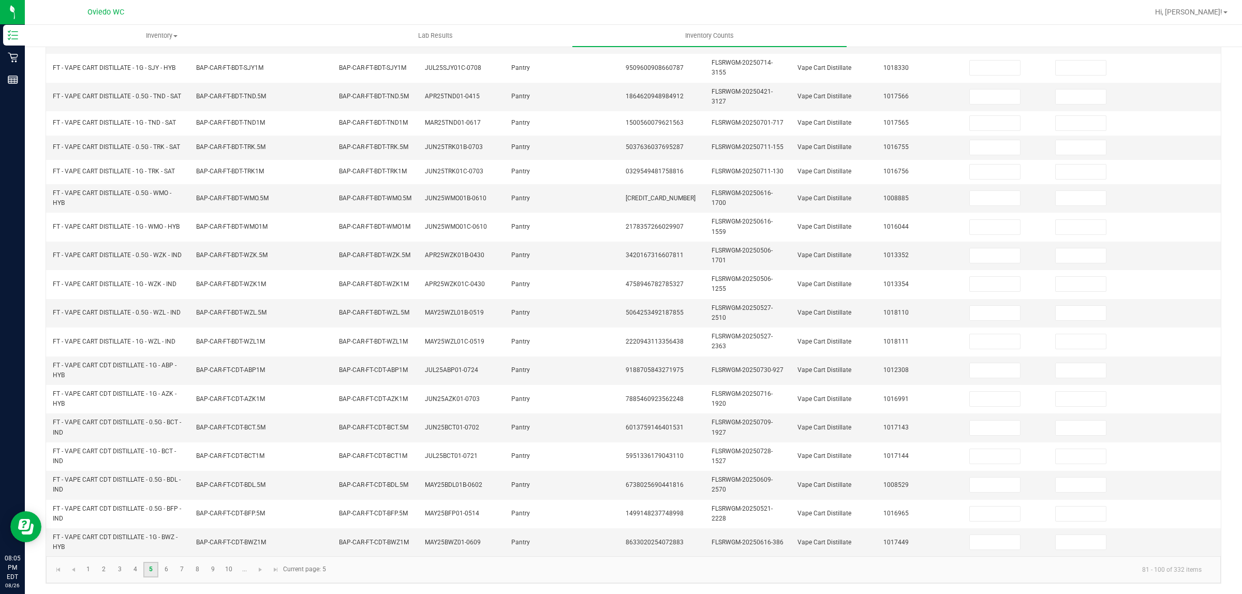
scroll to position [169, 0]
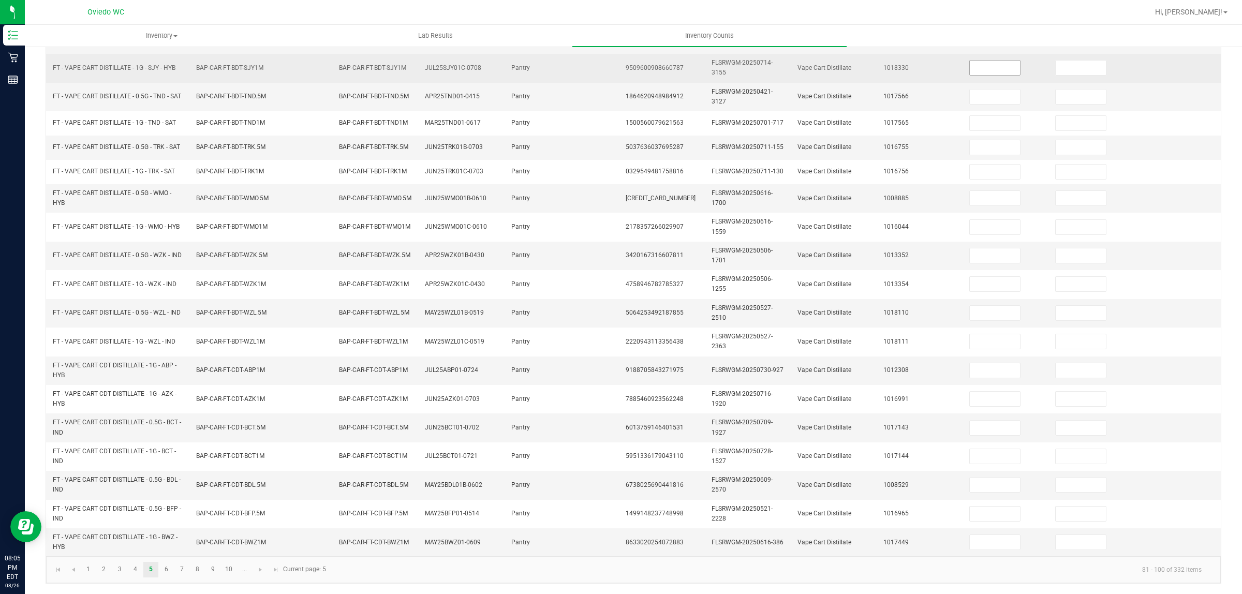
click at [970, 61] on input at bounding box center [995, 68] width 50 height 14
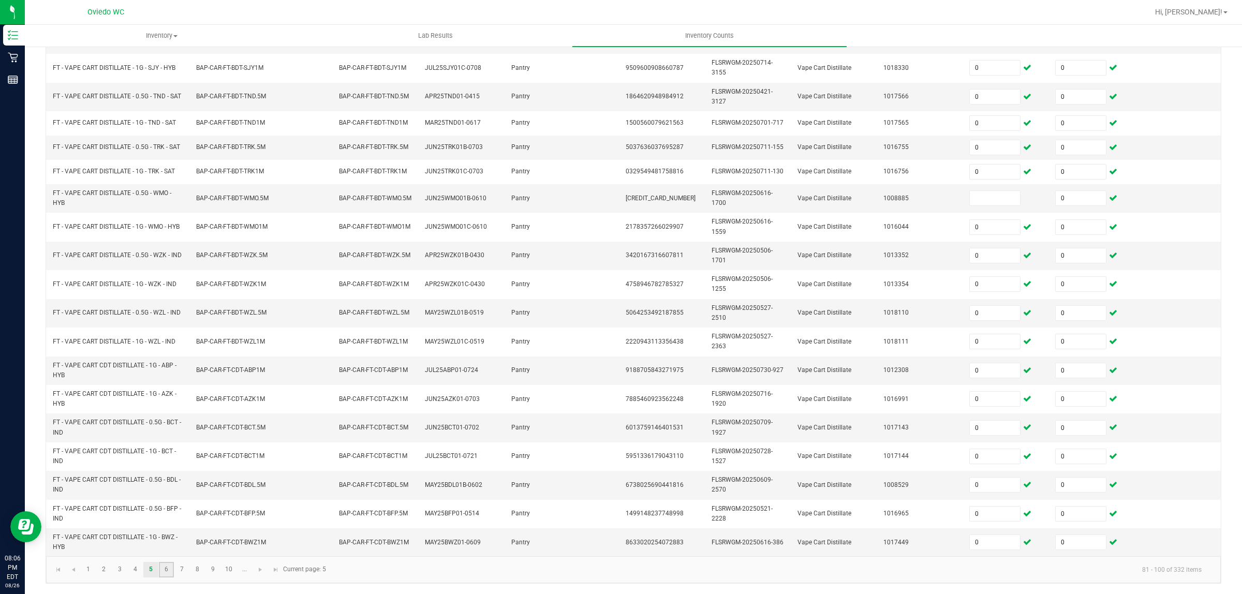
click at [172, 571] on link "6" at bounding box center [166, 570] width 15 height 16
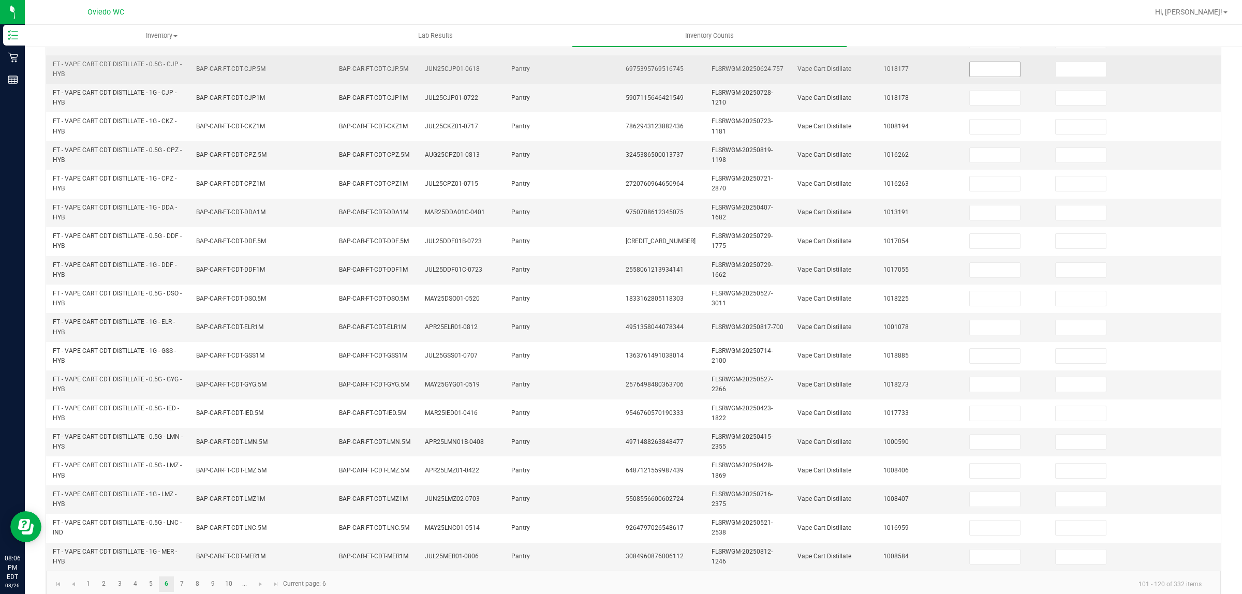
click at [970, 74] on input at bounding box center [995, 69] width 50 height 14
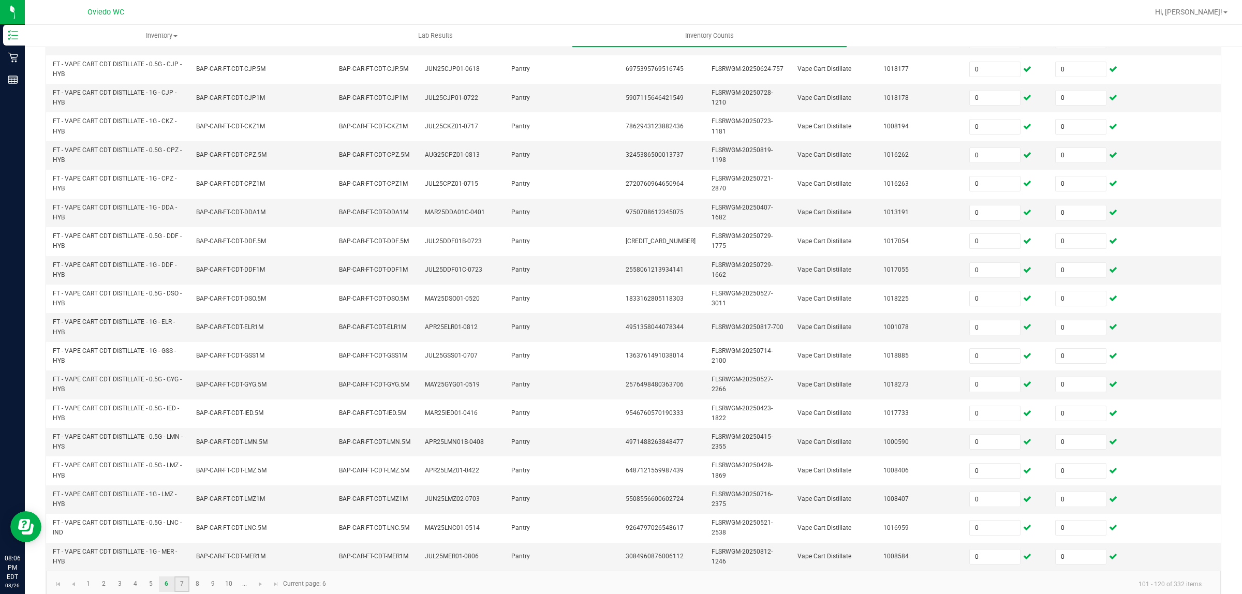
click at [184, 589] on link "7" at bounding box center [181, 585] width 15 height 16
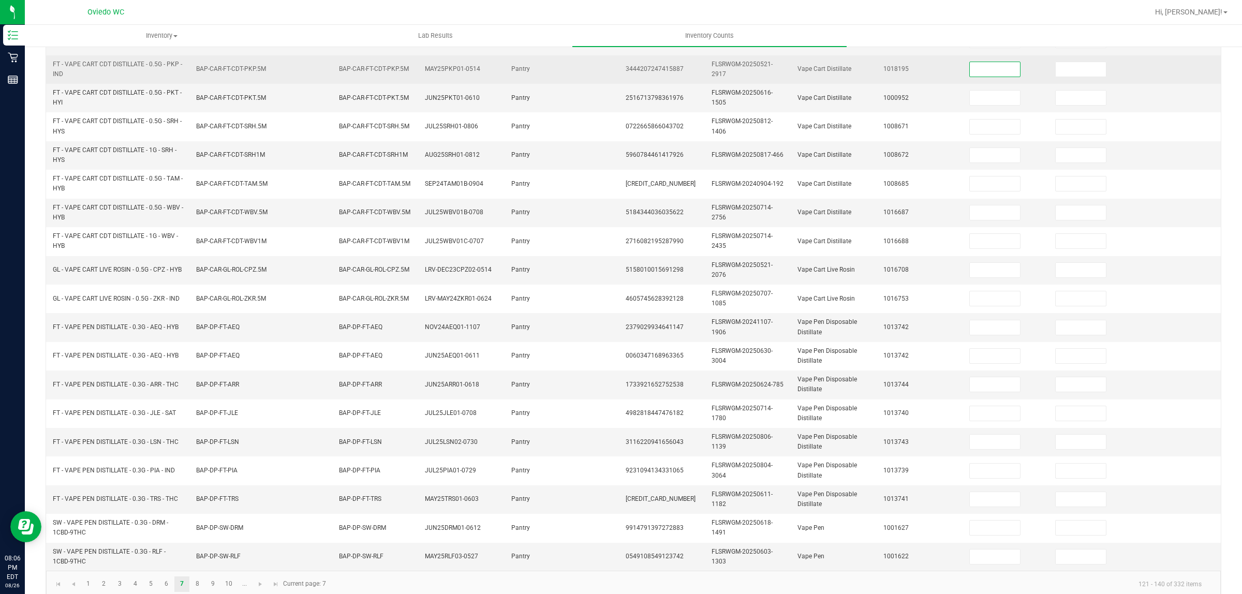
click at [993, 68] on input at bounding box center [995, 69] width 50 height 14
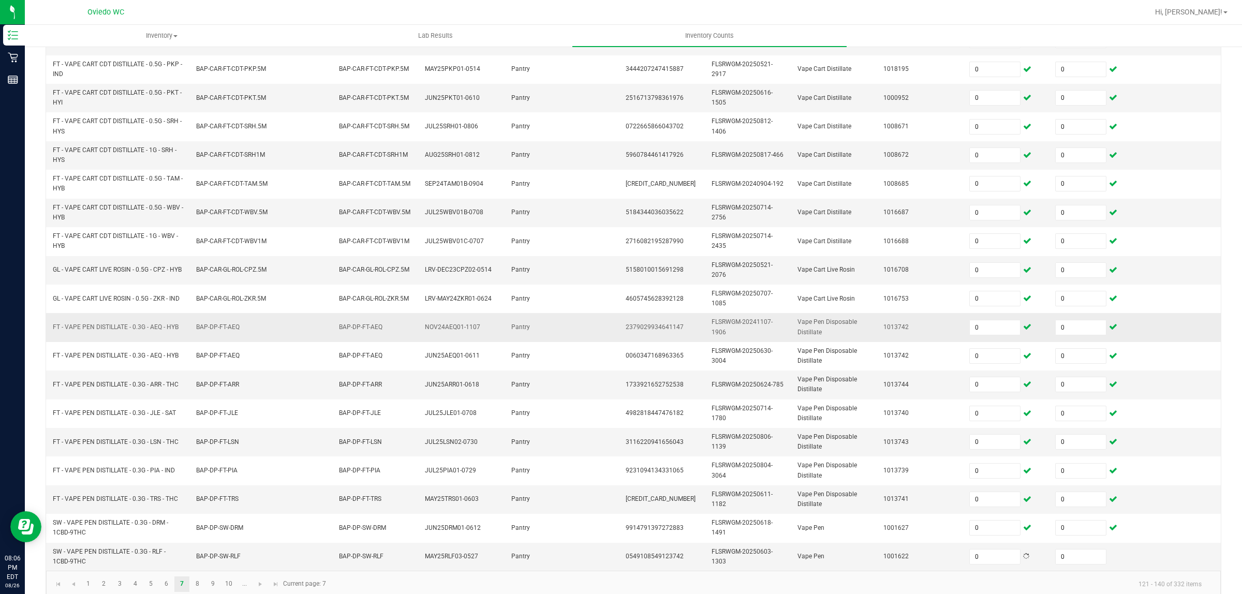
scroll to position [185, 0]
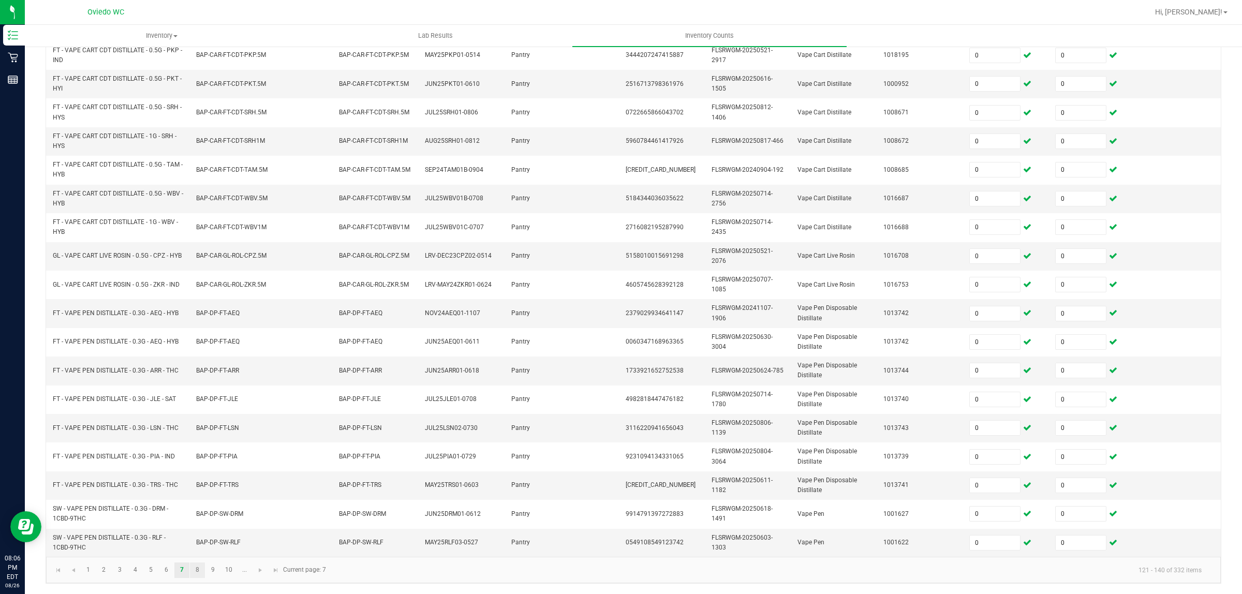
click at [198, 573] on link "8" at bounding box center [197, 571] width 15 height 16
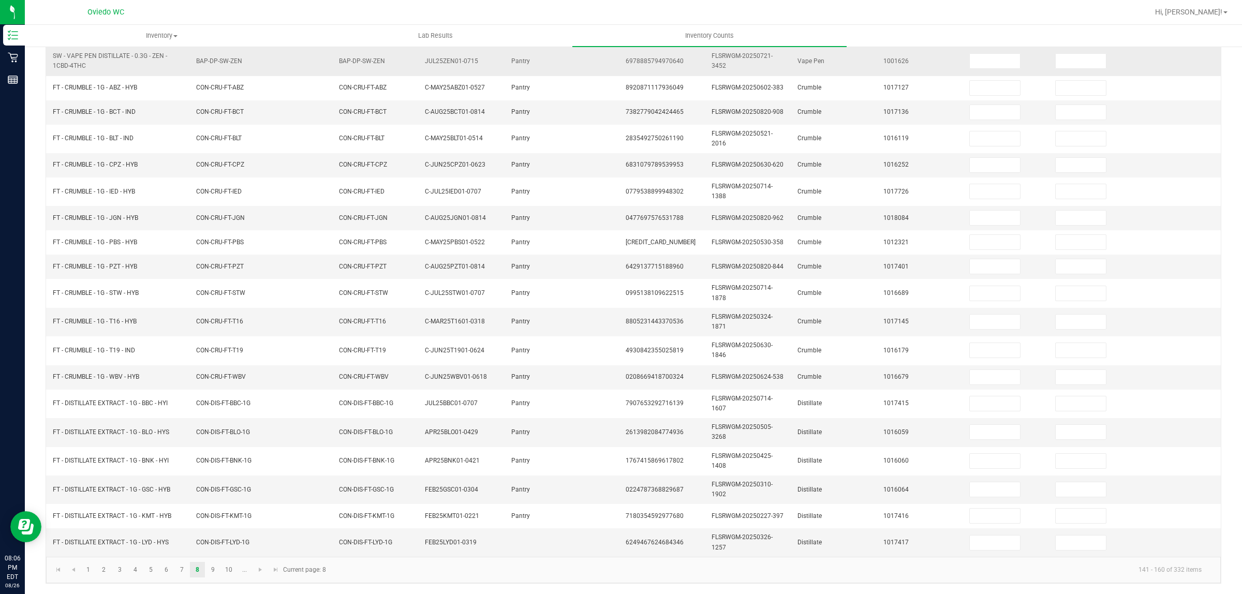
click at [989, 66] on td at bounding box center [1006, 61] width 86 height 28
click at [212, 578] on link "9" at bounding box center [213, 570] width 15 height 16
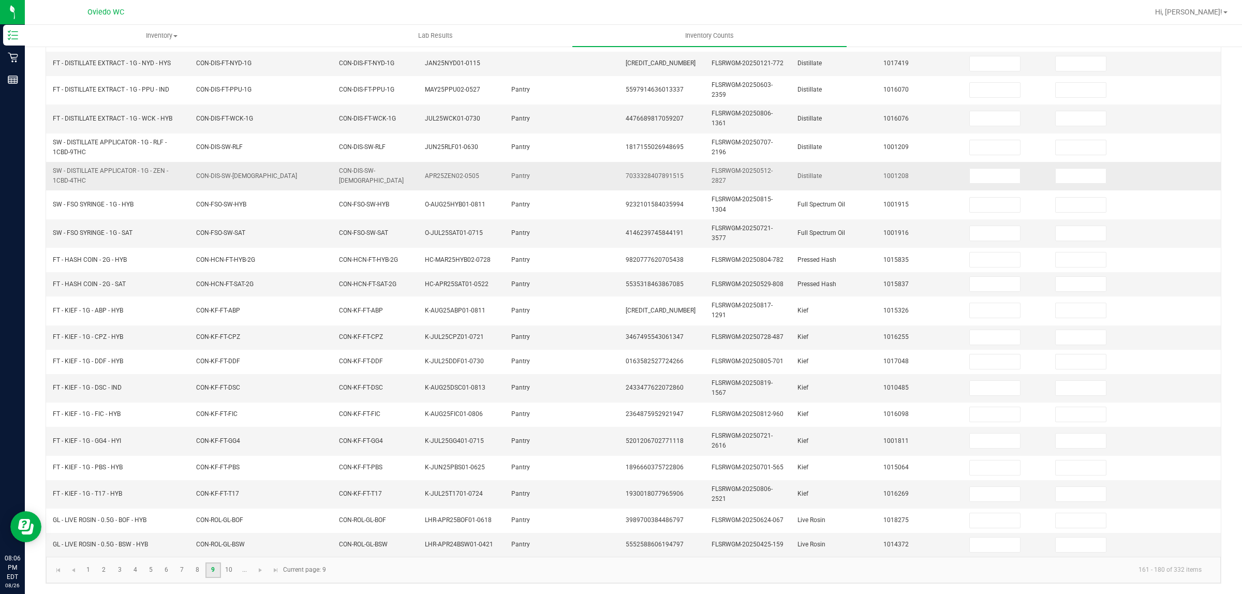
scroll to position [145, 0]
click at [990, 58] on input at bounding box center [995, 63] width 50 height 14
click at [234, 572] on link "10" at bounding box center [229, 571] width 15 height 16
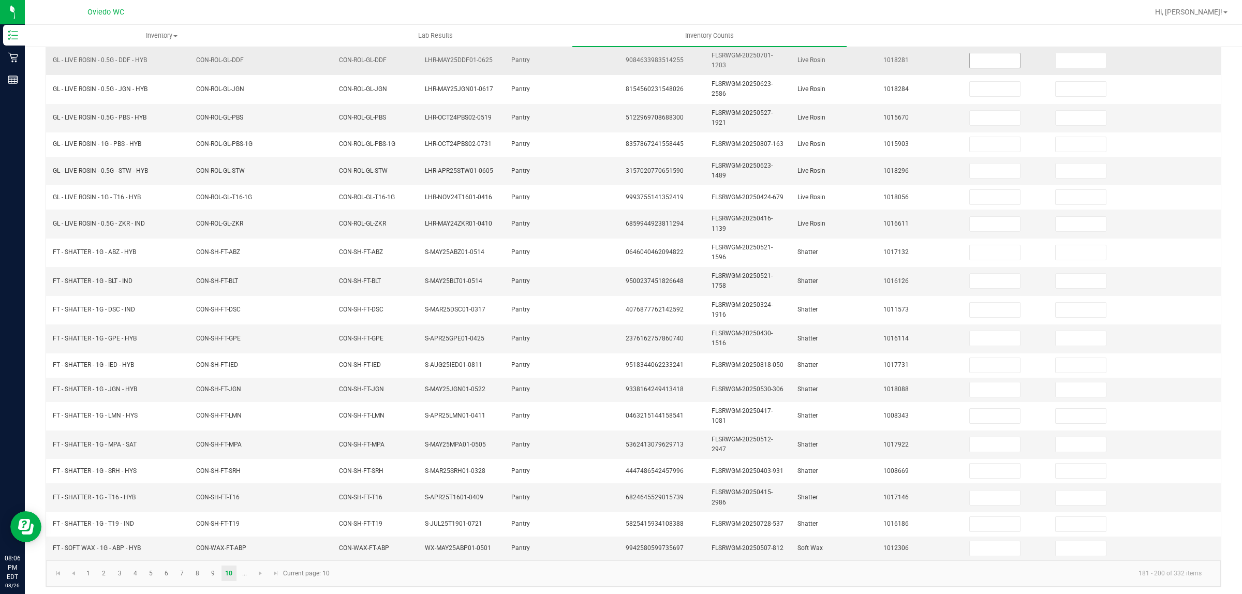
click at [977, 65] on input at bounding box center [995, 60] width 50 height 14
click at [262, 578] on span "Go to the next page" at bounding box center [260, 573] width 8 height 8
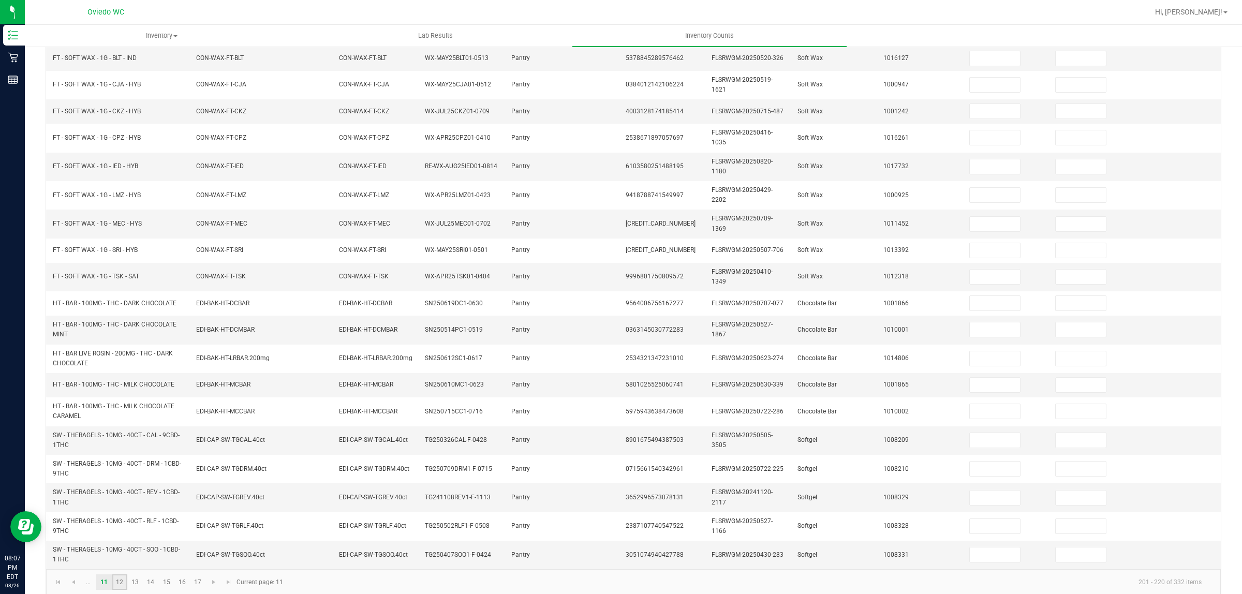
drag, startPoint x: 114, startPoint y: 589, endPoint x: 130, endPoint y: 576, distance: 20.9
click at [114, 590] on link "12" at bounding box center [119, 583] width 15 height 16
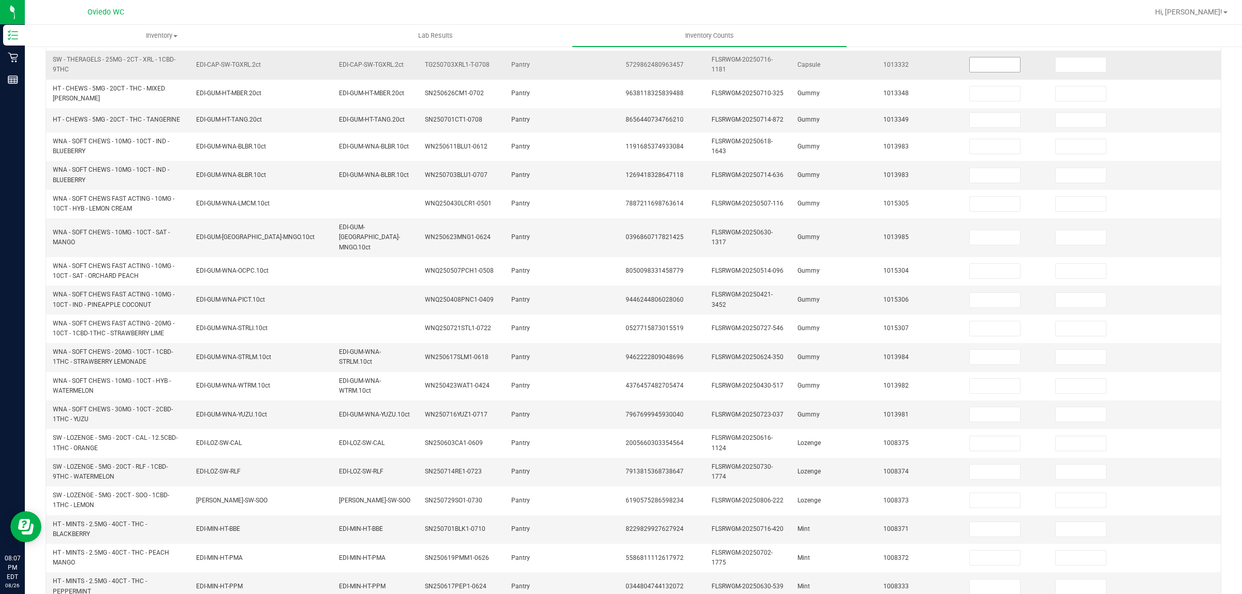
click at [976, 68] on input at bounding box center [995, 64] width 50 height 14
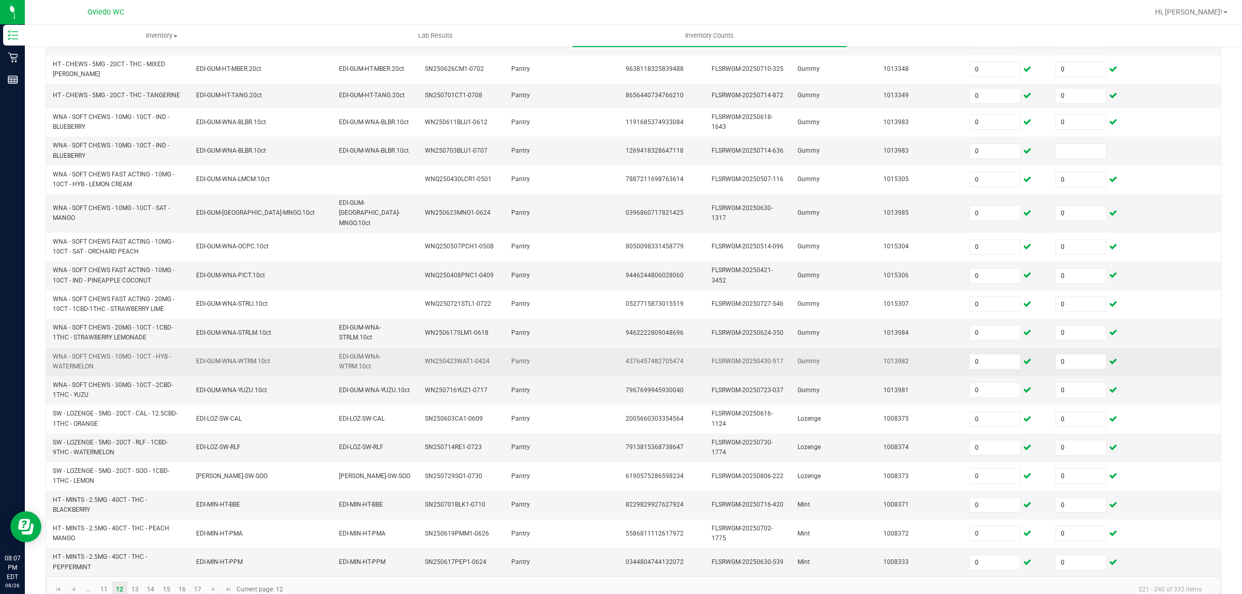
scroll to position [182, 0]
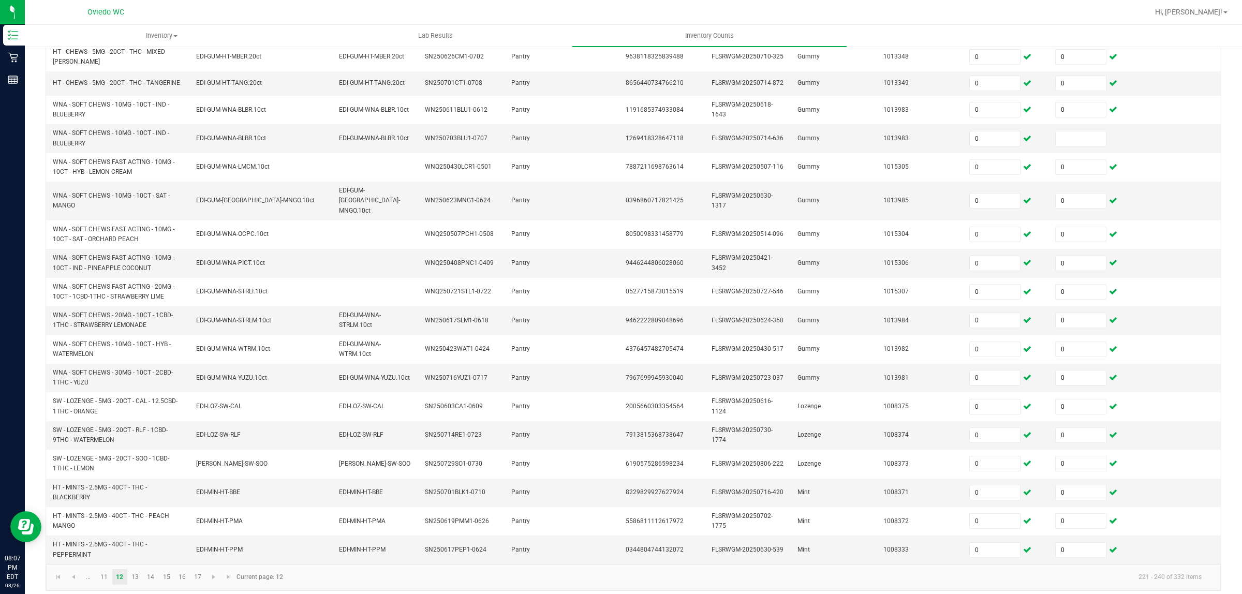
click at [134, 580] on kendo-pager "... 11 12 13 14 15 16 17 221 - 240 of 332 items Current page: 12" at bounding box center [633, 577] width 1175 height 26
click at [133, 569] on link "13" at bounding box center [135, 577] width 15 height 16
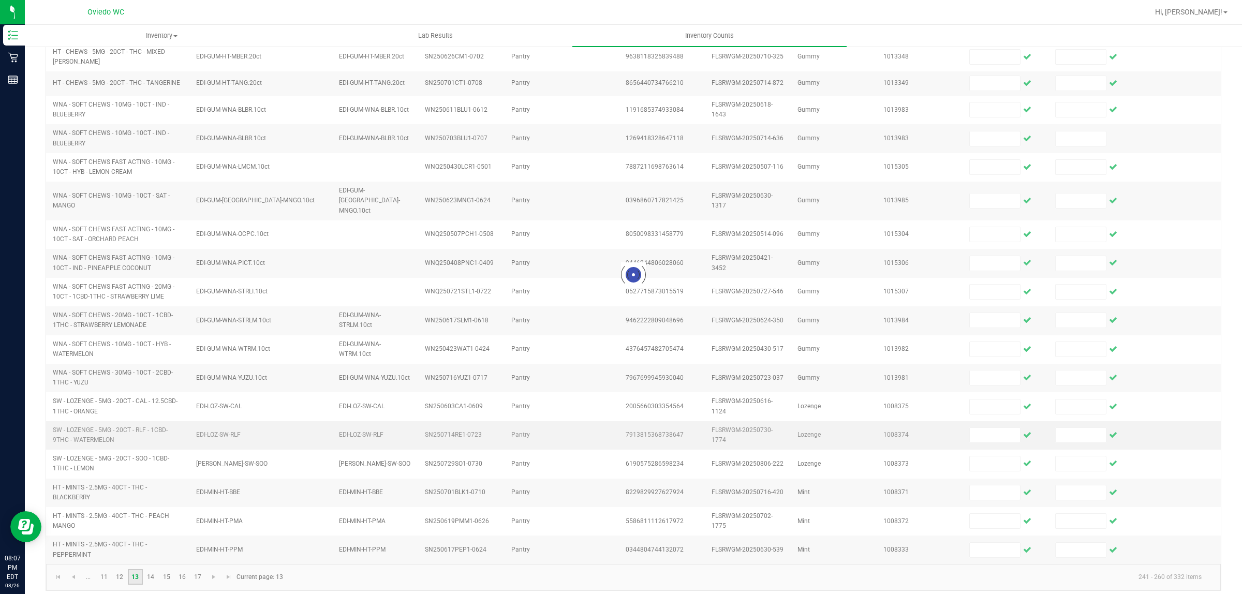
scroll to position [166, 0]
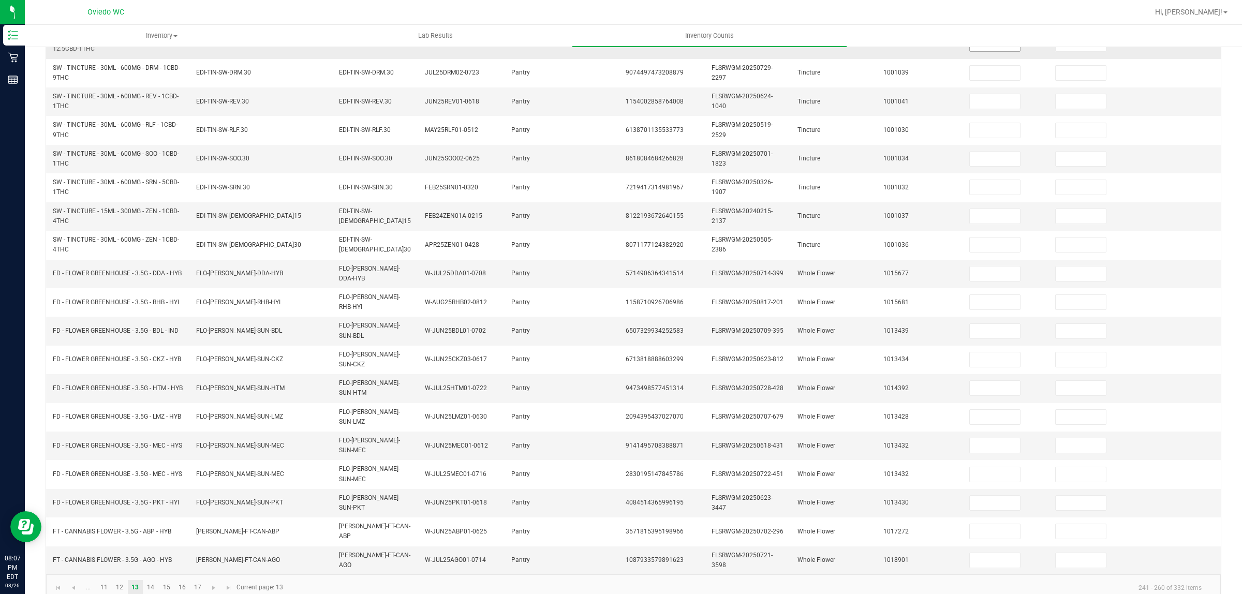
click at [984, 50] on input at bounding box center [995, 44] width 50 height 14
click at [170, 580] on link "15" at bounding box center [166, 588] width 15 height 16
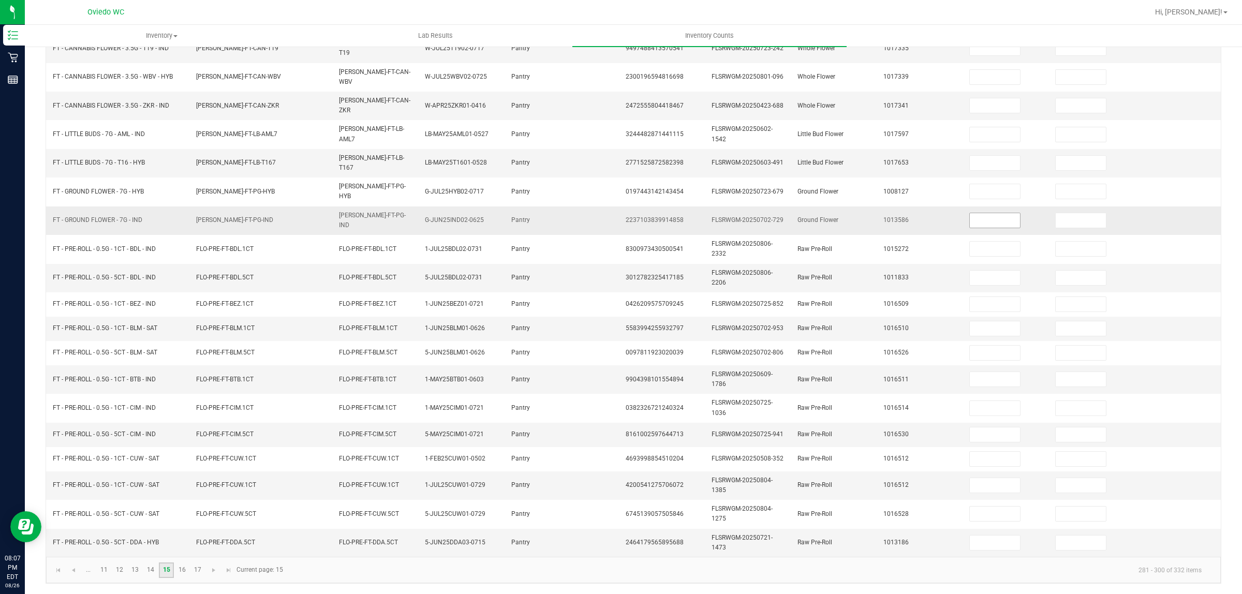
scroll to position [136, 0]
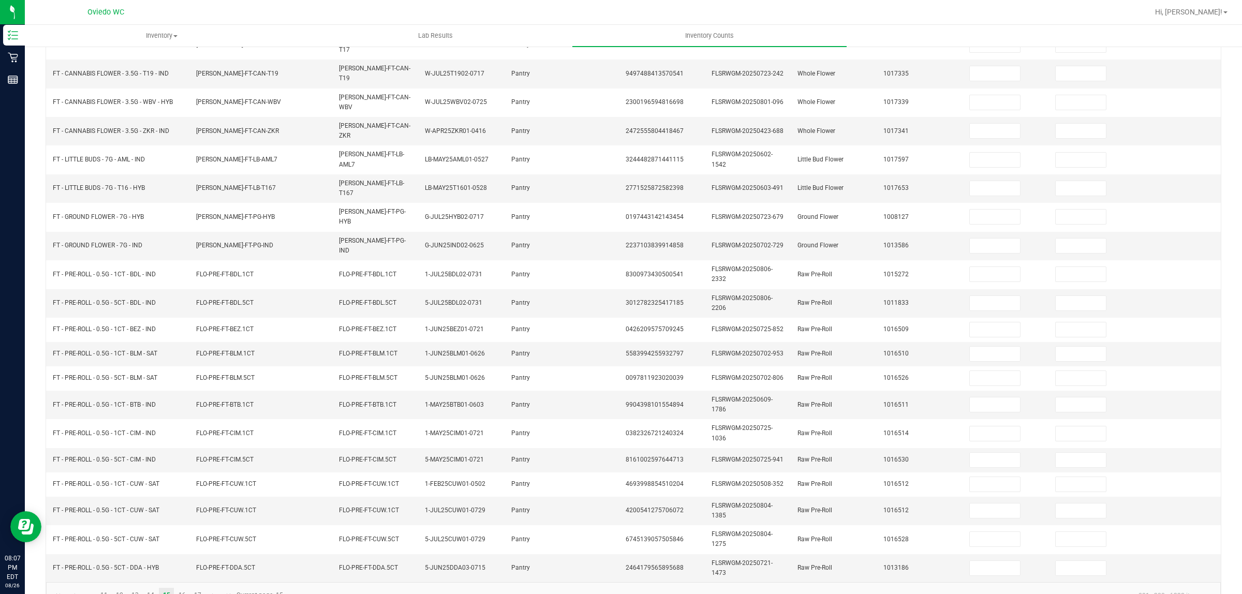
click at [985, 45] on ul "Inventory All packages All inventory Waste log Lab Results Inventory Counts" at bounding box center [646, 36] width 1242 height 22
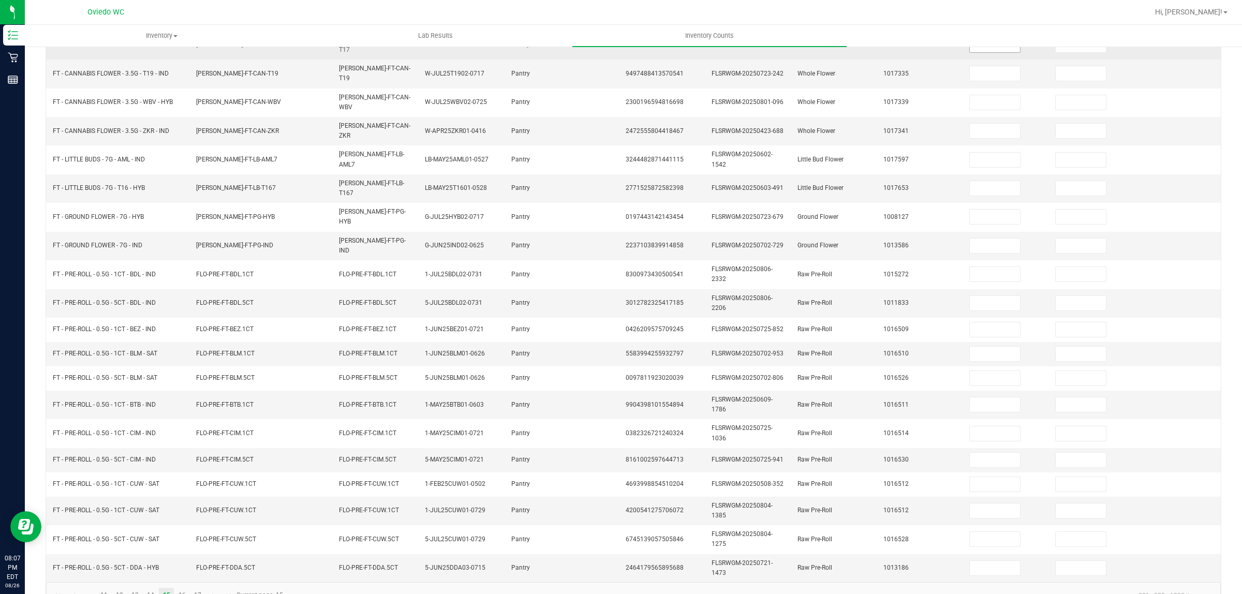
click at [984, 50] on input at bounding box center [995, 45] width 50 height 14
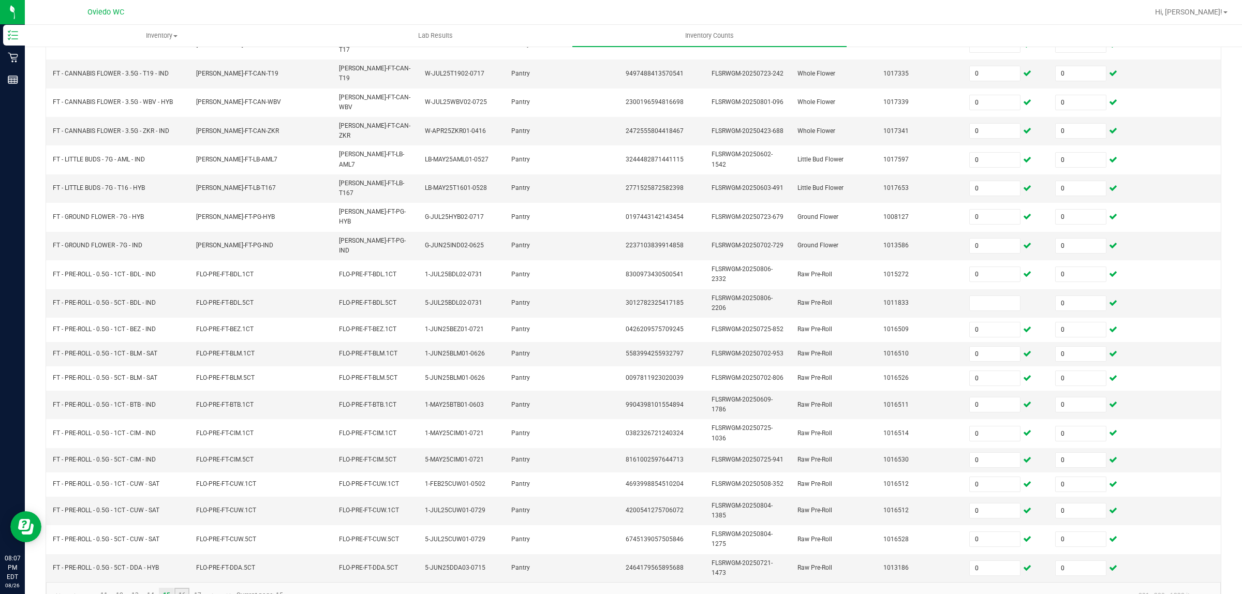
click at [181, 588] on link "16" at bounding box center [181, 596] width 15 height 16
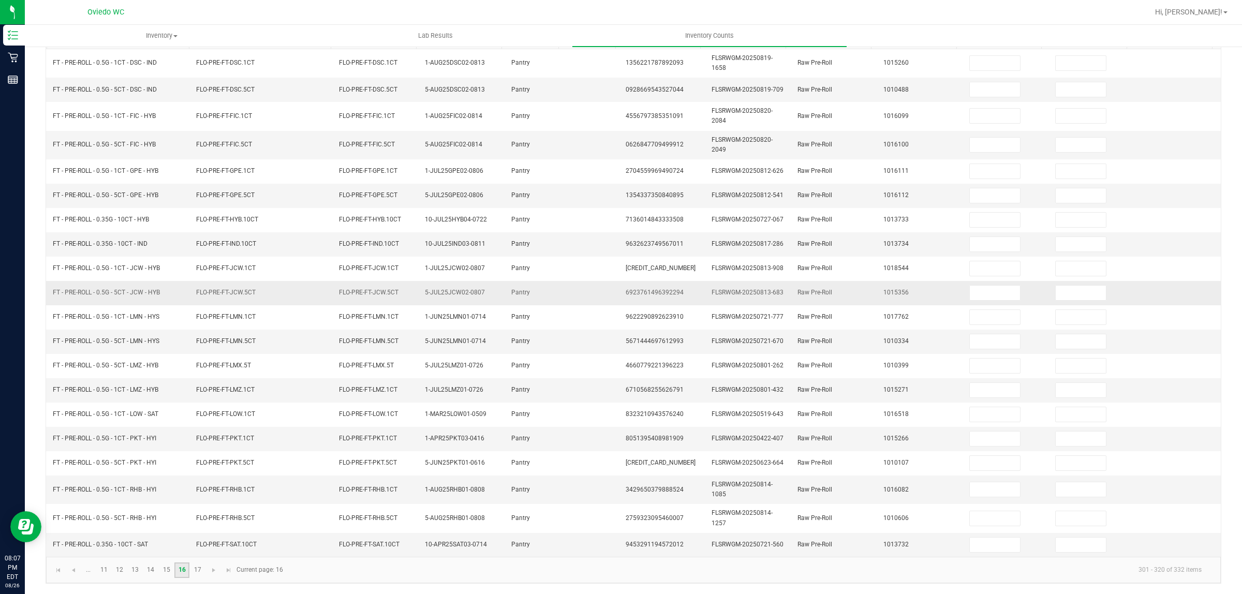
scroll to position [124, 0]
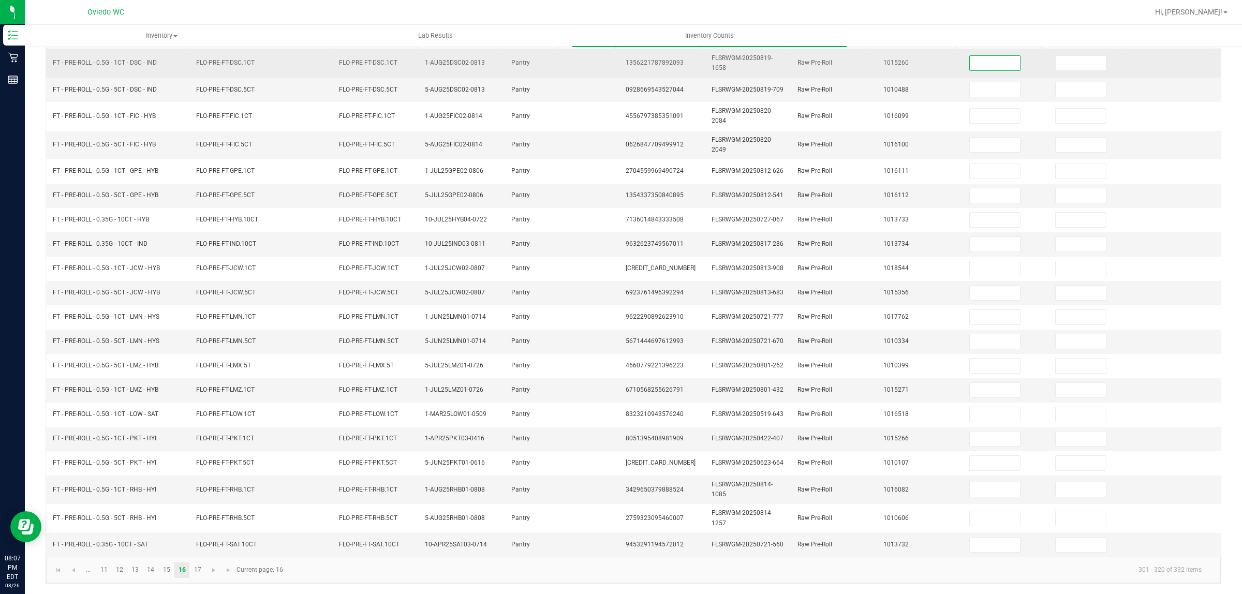
drag, startPoint x: 974, startPoint y: 57, endPoint x: 989, endPoint y: 47, distance: 17.9
click at [975, 57] on input at bounding box center [995, 63] width 50 height 14
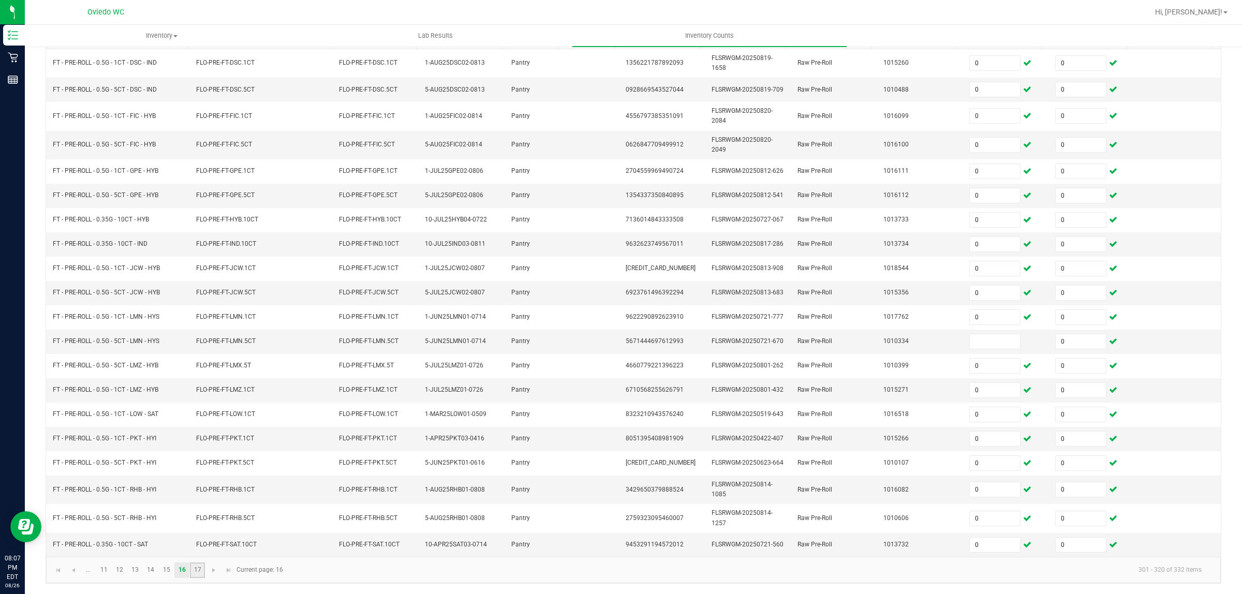
click at [199, 567] on link "17" at bounding box center [197, 571] width 15 height 16
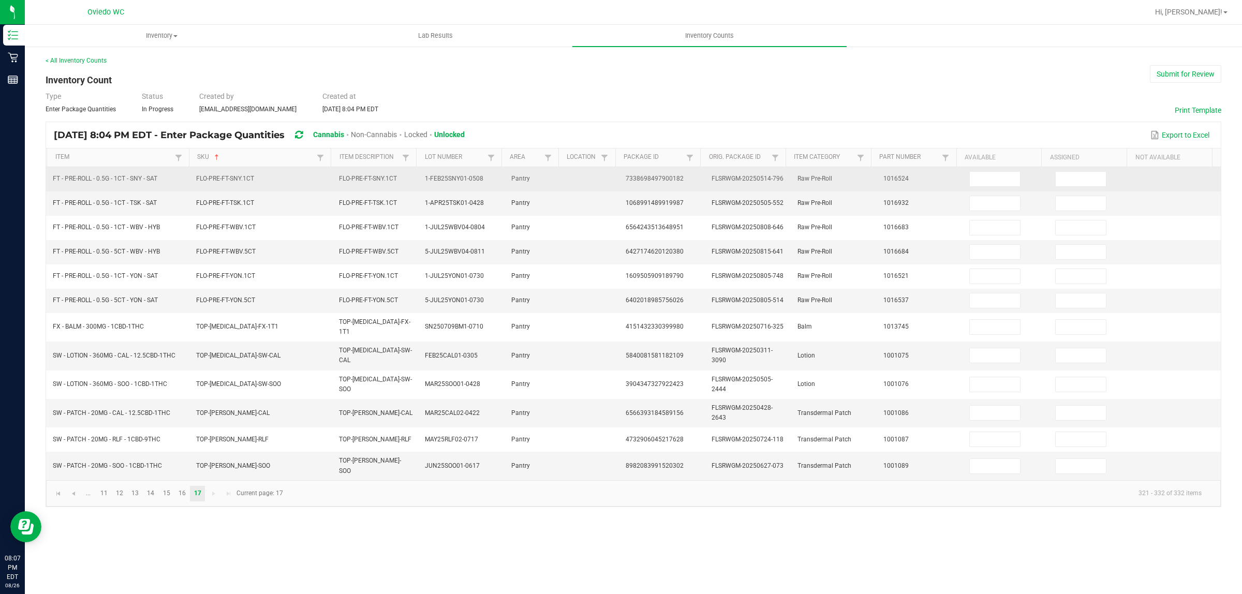
click at [997, 188] on td at bounding box center [1006, 179] width 86 height 24
click at [1005, 179] on input at bounding box center [995, 179] width 50 height 14
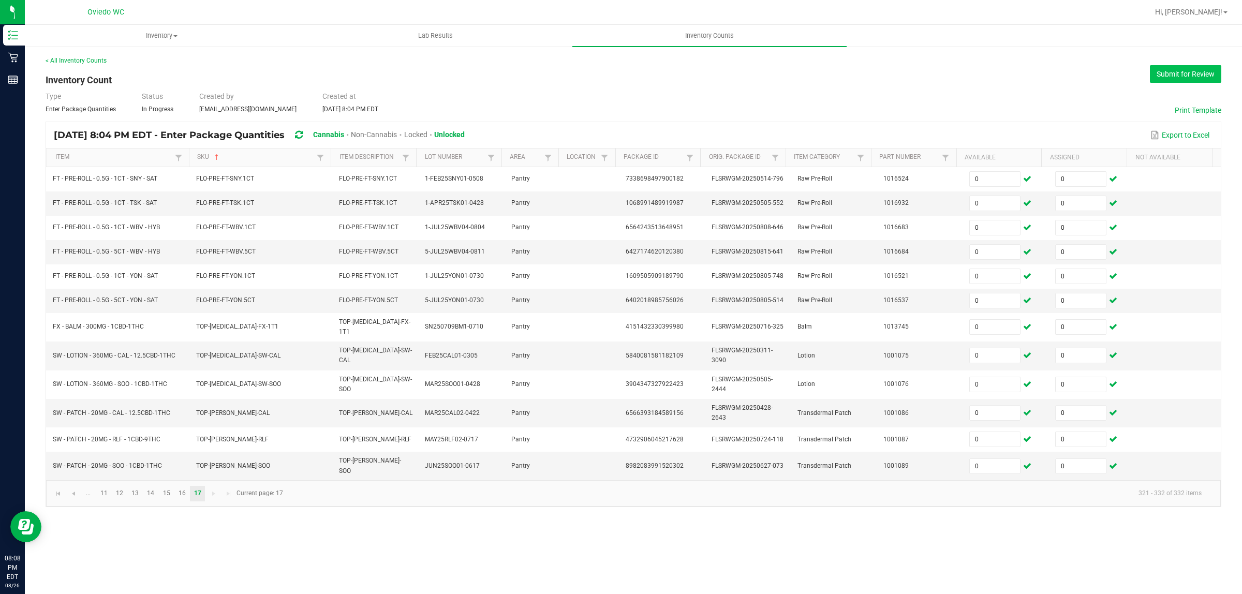
click at [1179, 78] on button "Submit for Review" at bounding box center [1185, 74] width 71 height 18
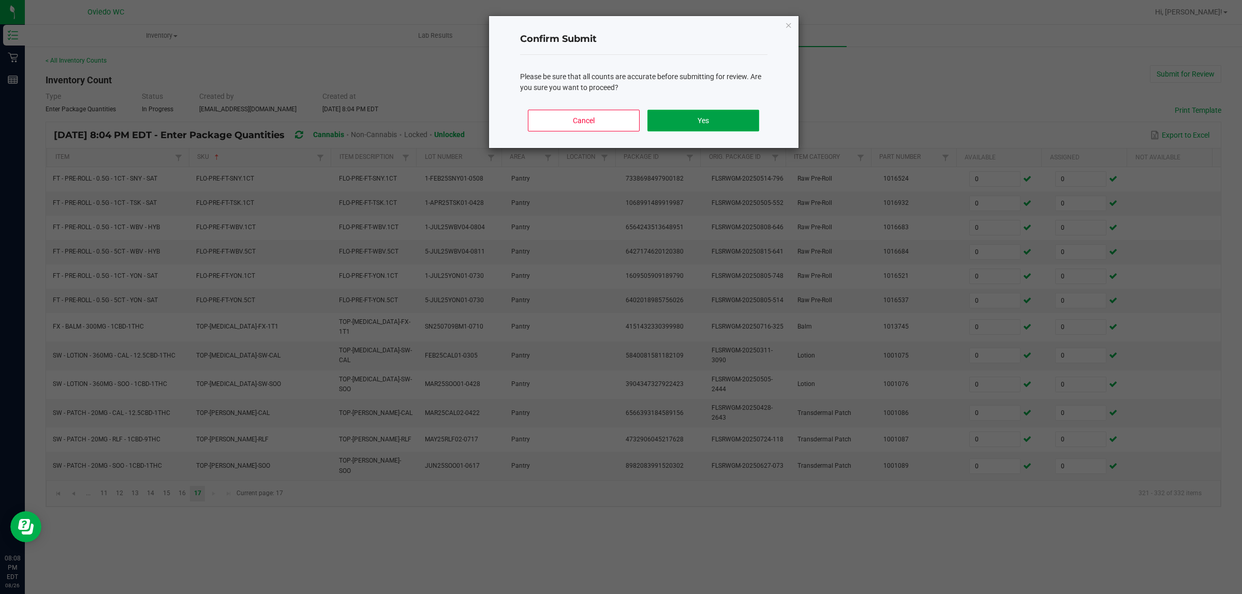
click at [734, 116] on button "Yes" at bounding box center [703, 121] width 111 height 22
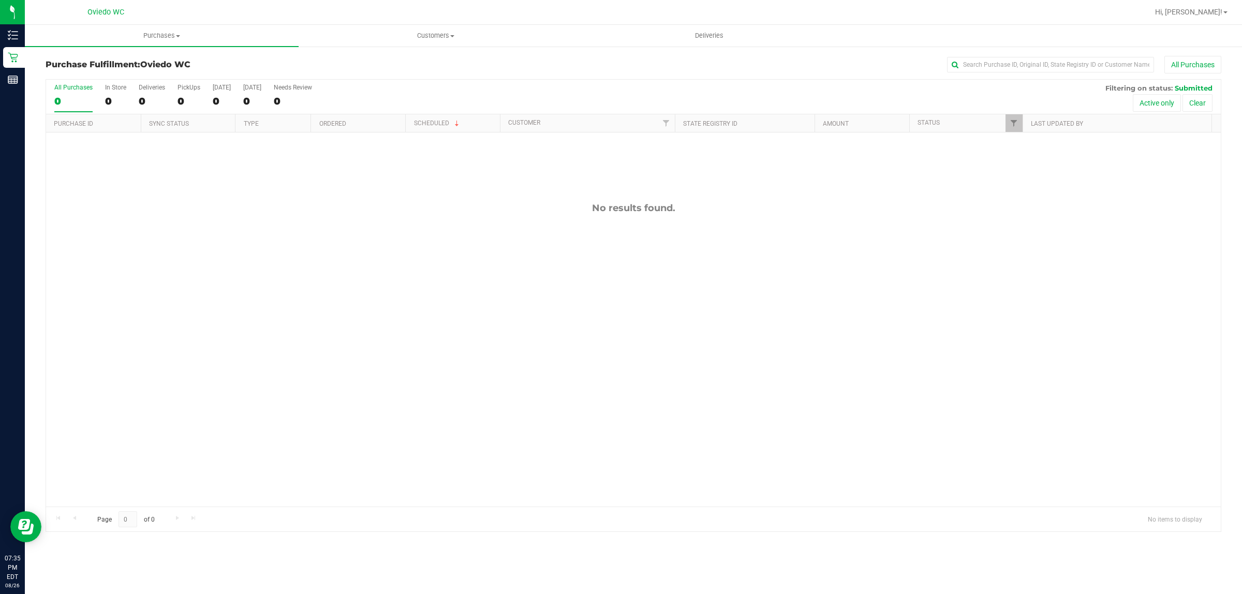
click at [821, 190] on div "No results found." at bounding box center [633, 355] width 1175 height 444
click at [505, 258] on div "No results found." at bounding box center [633, 355] width 1175 height 444
click at [151, 34] on span "Purchases" at bounding box center [162, 35] width 274 height 9
click at [146, 64] on li "Summary of purchases" at bounding box center [162, 62] width 274 height 12
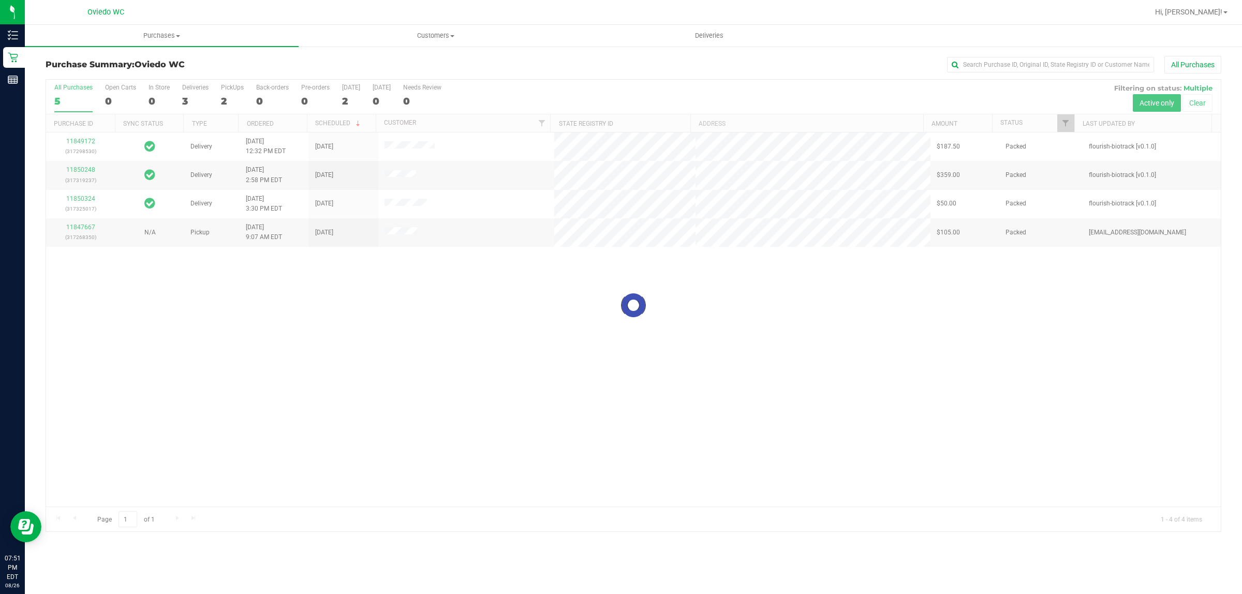
click at [415, 317] on div at bounding box center [633, 306] width 1175 height 452
click at [369, 467] on div "11849172 (317298530) Delivery 8/26/2025 12:32 PM EDT 9/1/2025 $187.50 Packed fl…" at bounding box center [633, 320] width 1175 height 374
click at [490, 473] on div "11849172 (317298530) Delivery 8/26/2025 12:32 PM EDT 9/1/2025 $187.50 Packed fl…" at bounding box center [633, 320] width 1175 height 374
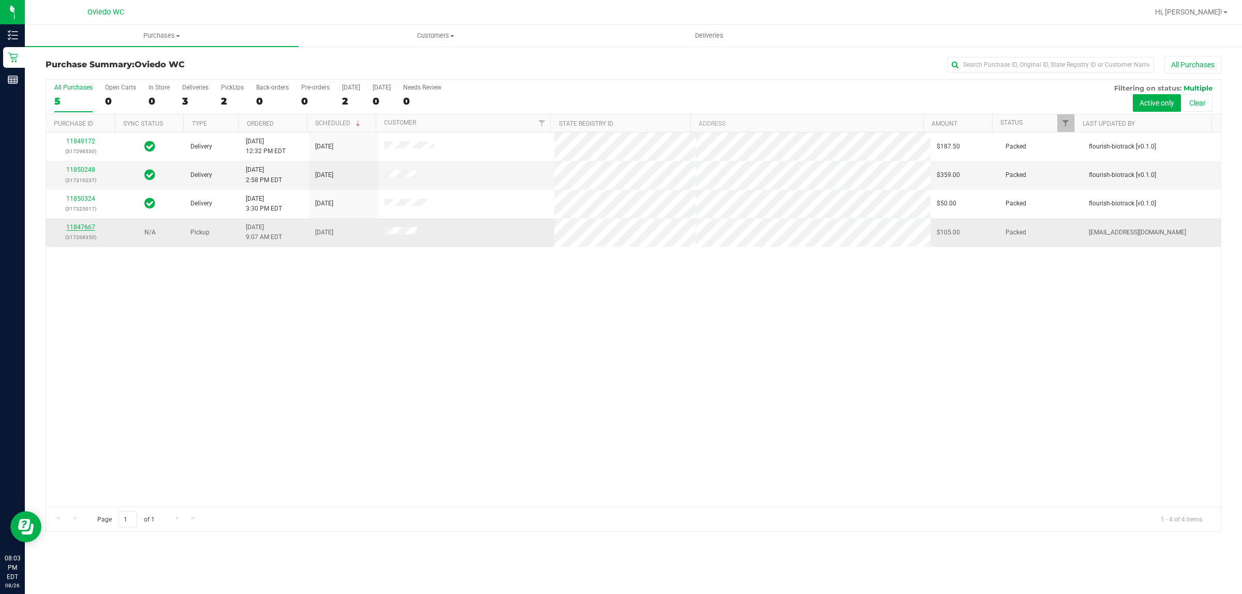
click at [73, 226] on link "11847667" at bounding box center [80, 227] width 29 height 7
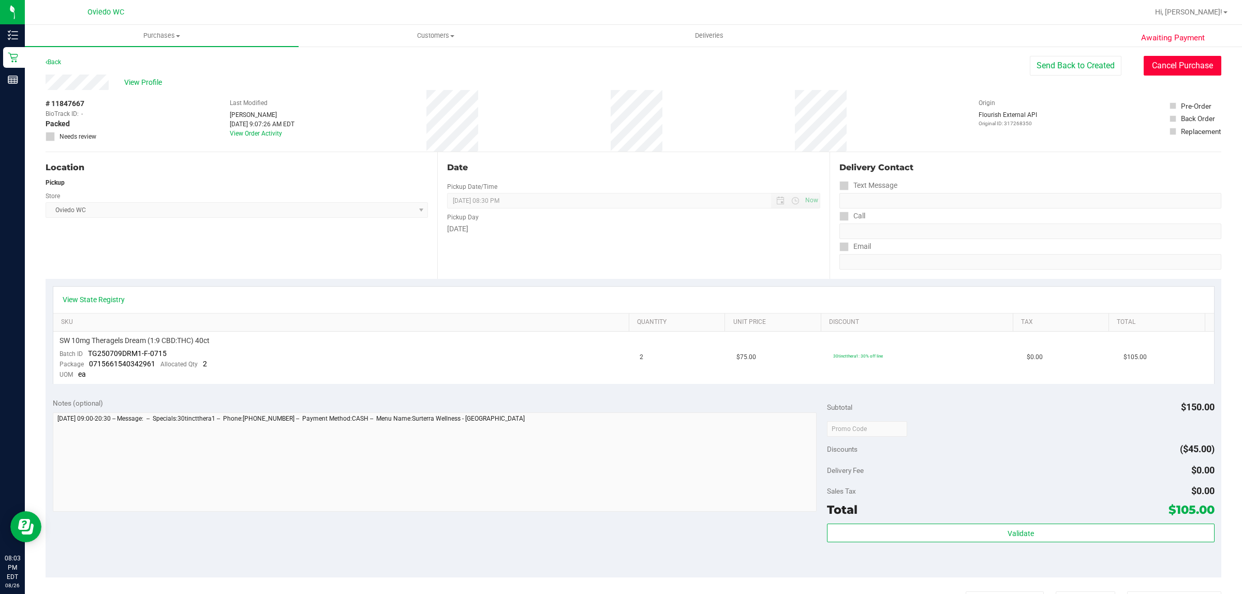
click at [1164, 63] on button "Cancel Purchase" at bounding box center [1183, 66] width 78 height 20
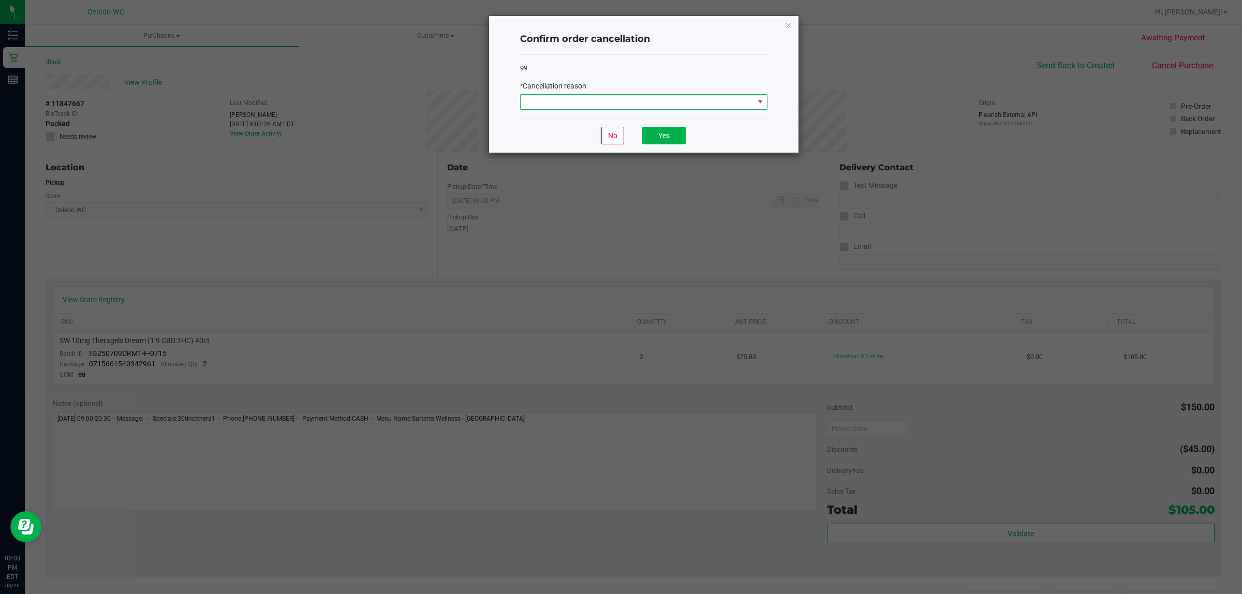
click at [655, 99] on span at bounding box center [637, 102] width 233 height 14
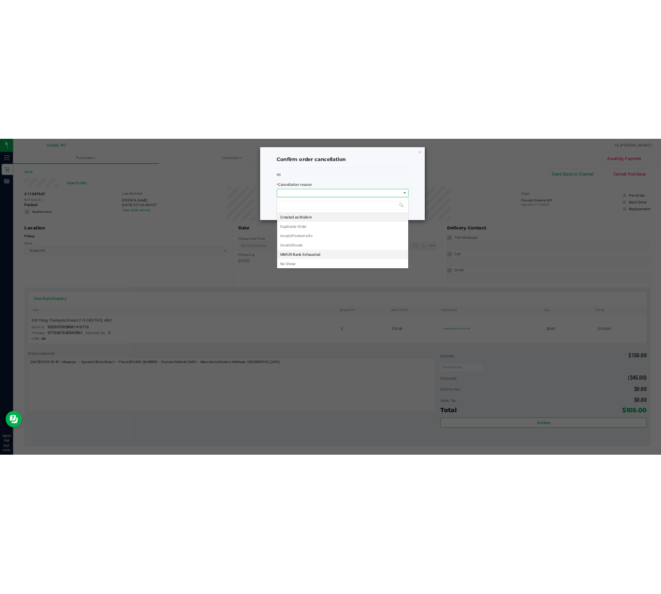
scroll to position [16, 247]
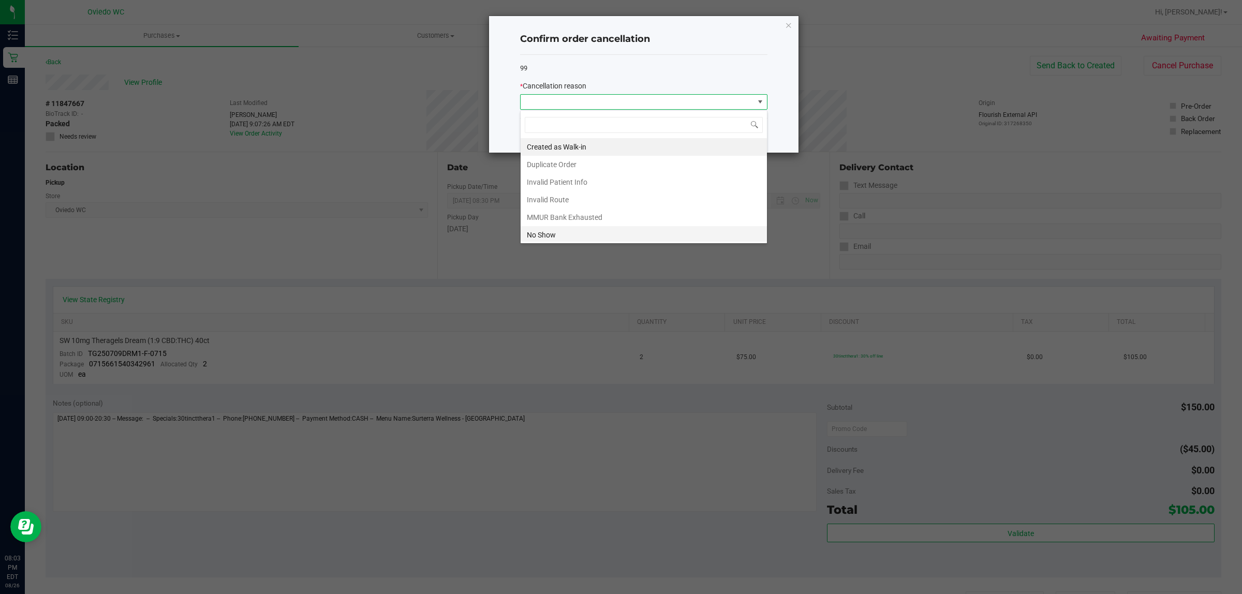
click at [581, 234] on li "No Show" at bounding box center [644, 235] width 246 height 18
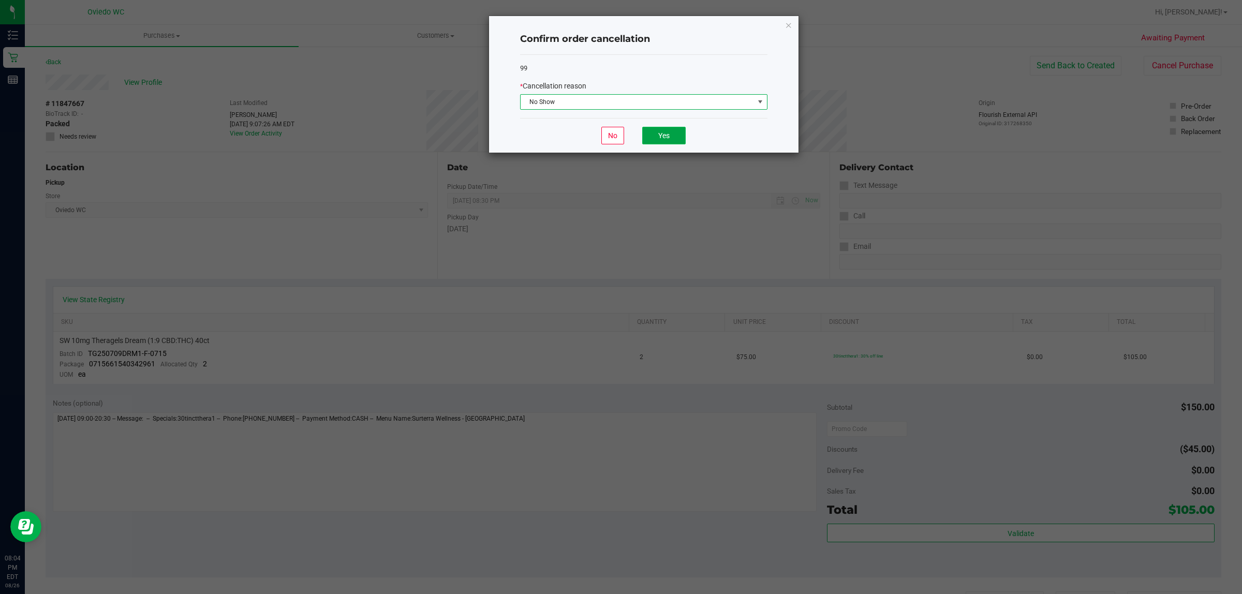
click at [668, 134] on button "Yes" at bounding box center [663, 136] width 43 height 18
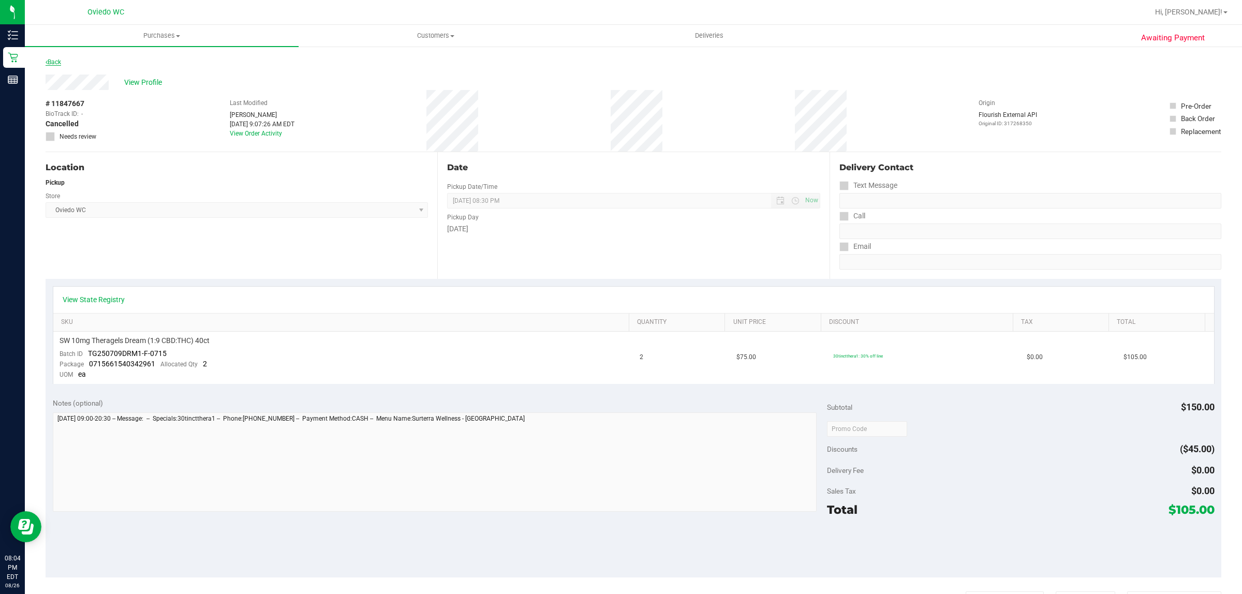
click at [53, 65] on link "Back" at bounding box center [54, 61] width 16 height 7
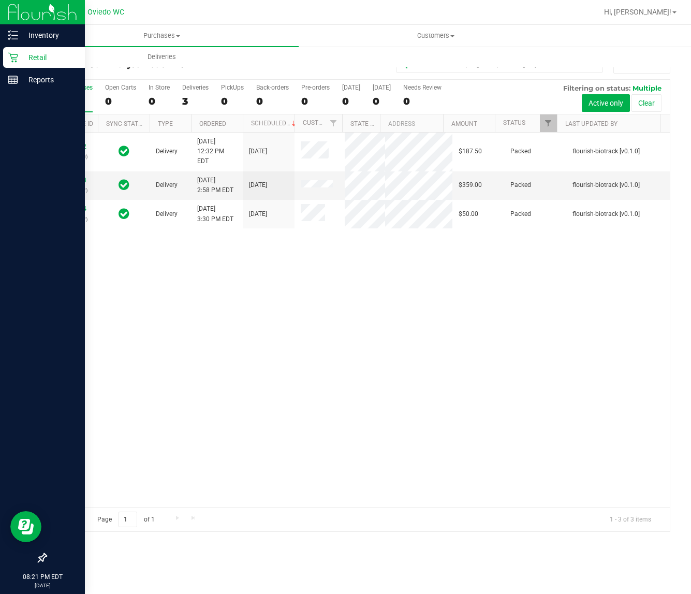
click at [2, 122] on div at bounding box center [42, 320] width 85 height 456
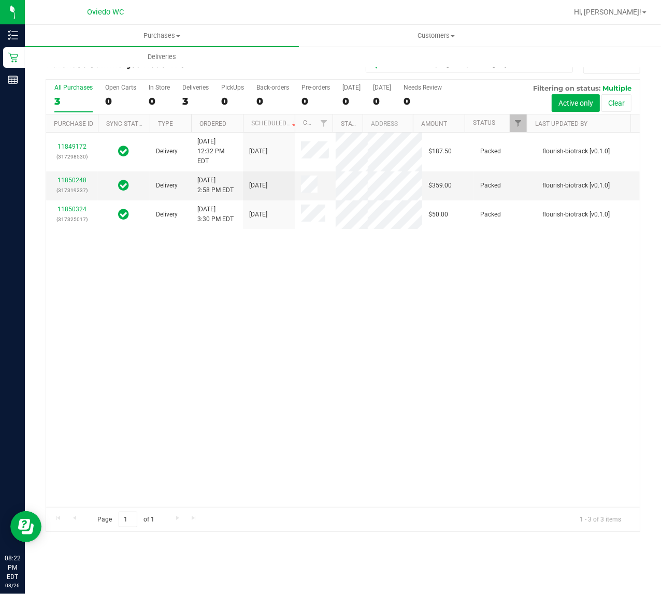
click at [310, 363] on div "11849172 (317298530) Delivery 8/26/2025 12:32 PM EDT 9/1/2025 $187.50 Packed fl…" at bounding box center [342, 320] width 593 height 374
